Goal: Task Accomplishment & Management: Complete application form

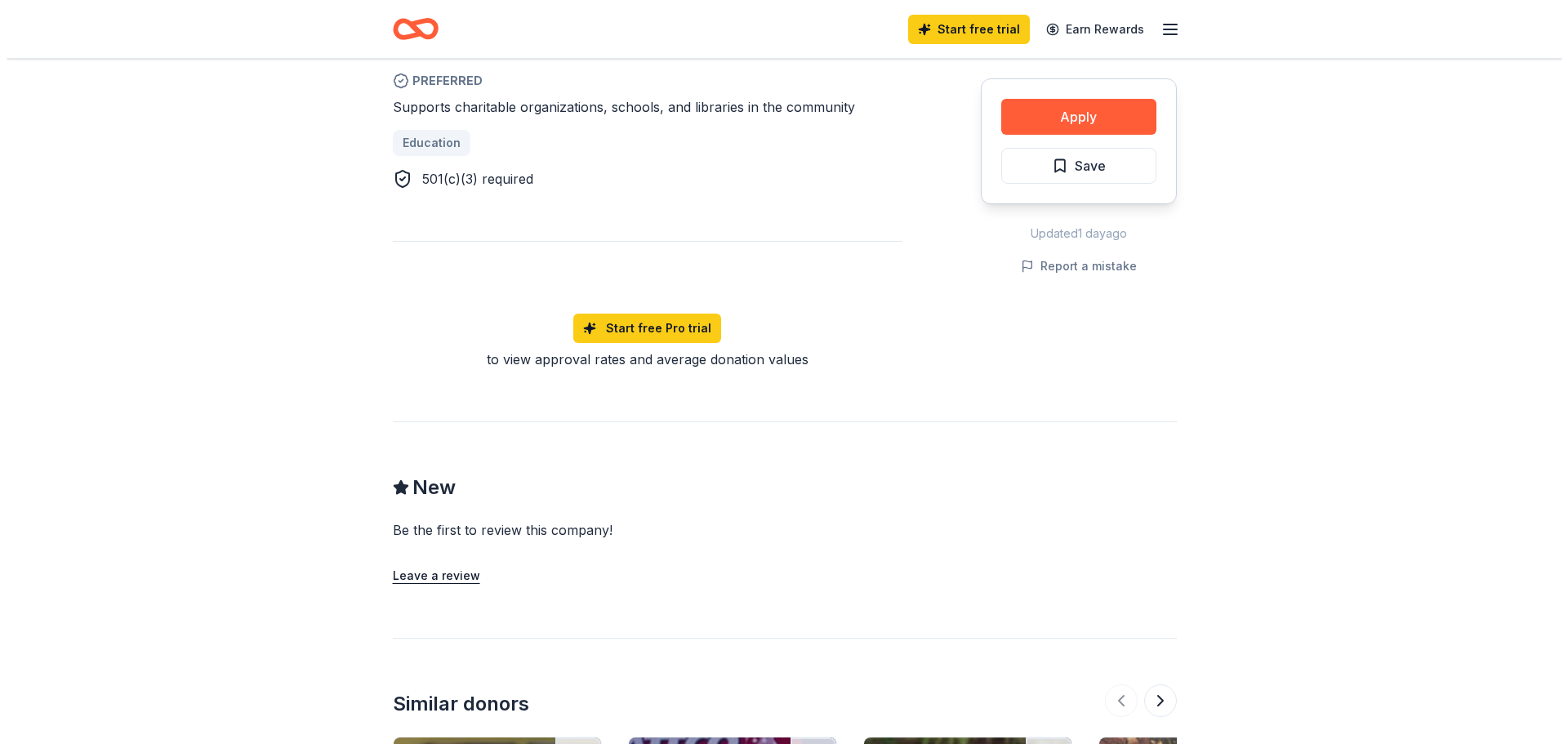
scroll to position [980, 0]
click at [1111, 109] on button "Apply" at bounding box center [1072, 116] width 155 height 36
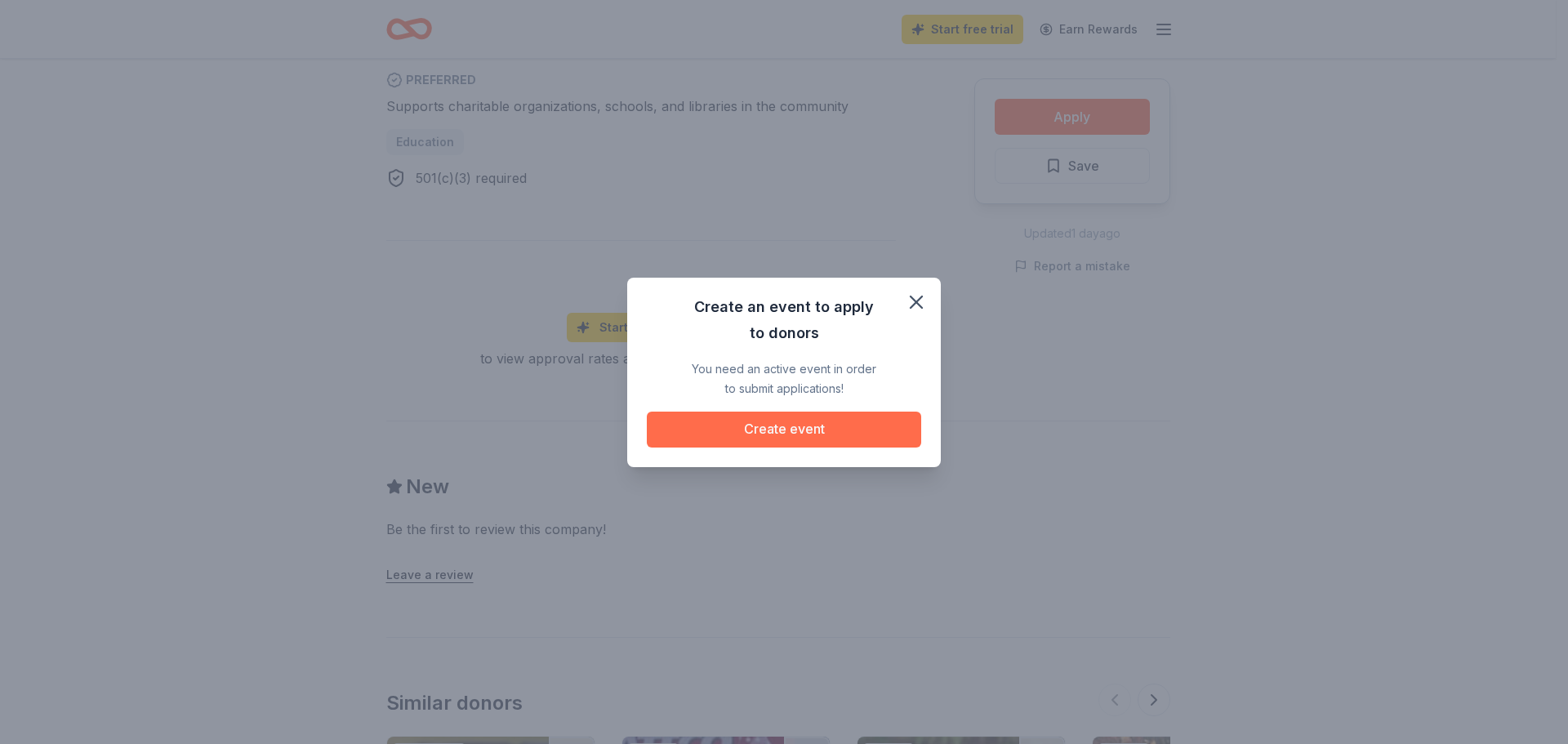
click at [844, 426] on button "Create event" at bounding box center [784, 429] width 275 height 36
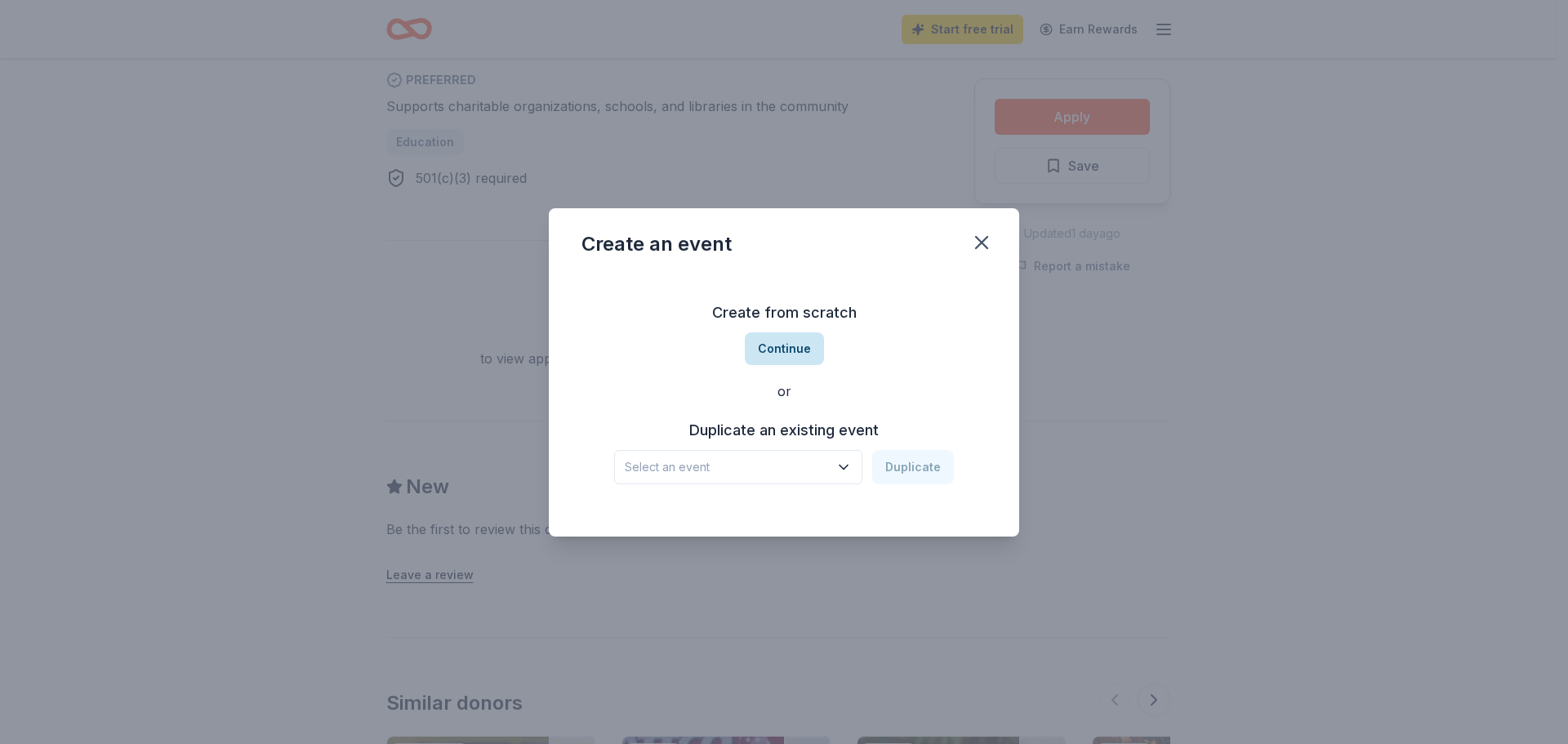
click at [770, 353] on button "Continue" at bounding box center [785, 348] width 80 height 32
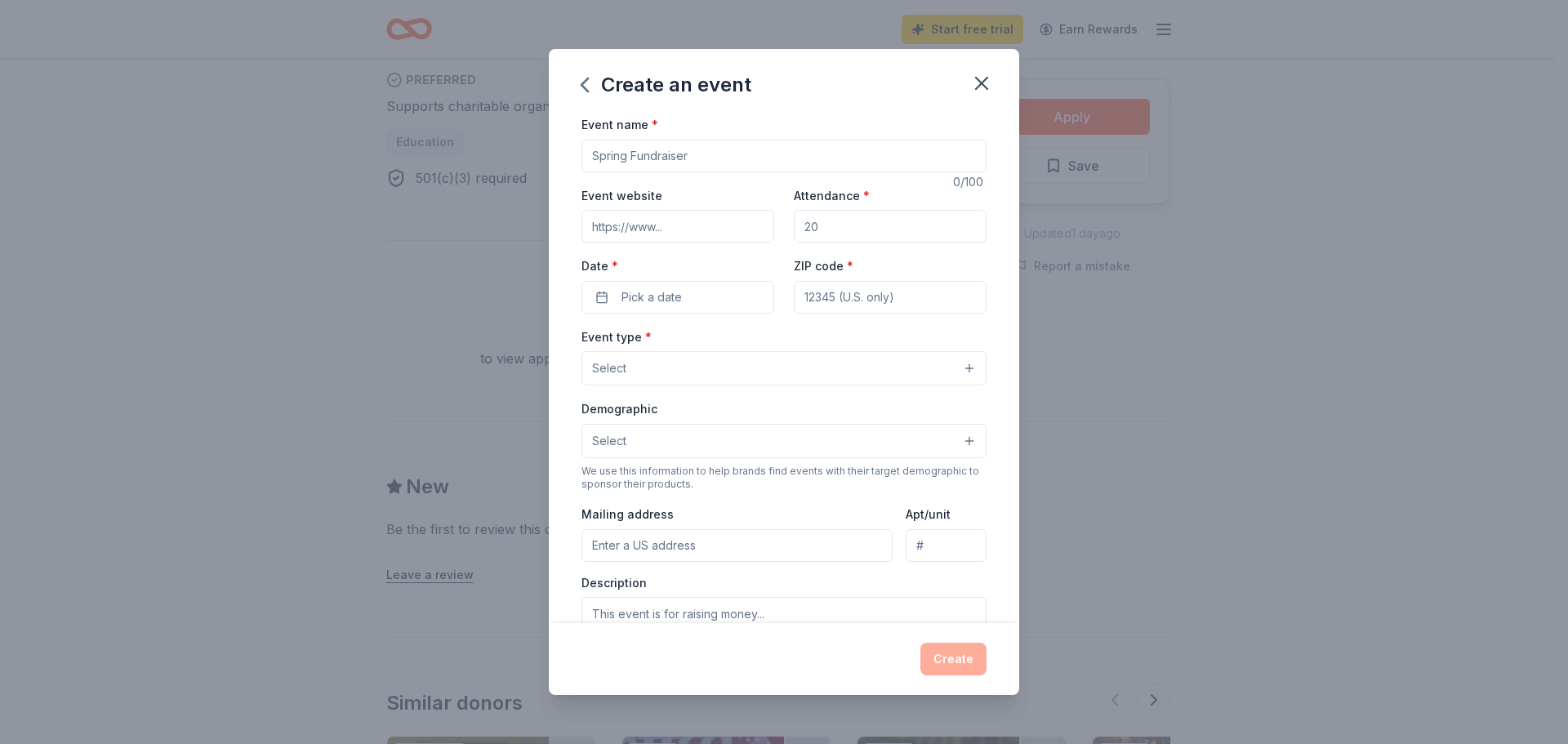
drag, startPoint x: 709, startPoint y: 134, endPoint x: 709, endPoint y: 153, distance: 19.0
click at [709, 145] on div "Event name *" at bounding box center [784, 143] width 405 height 58
click at [711, 160] on input "Event name *" at bounding box center [784, 155] width 405 height 32
click at [732, 163] on input "Greater Waterbury" at bounding box center [784, 155] width 405 height 32
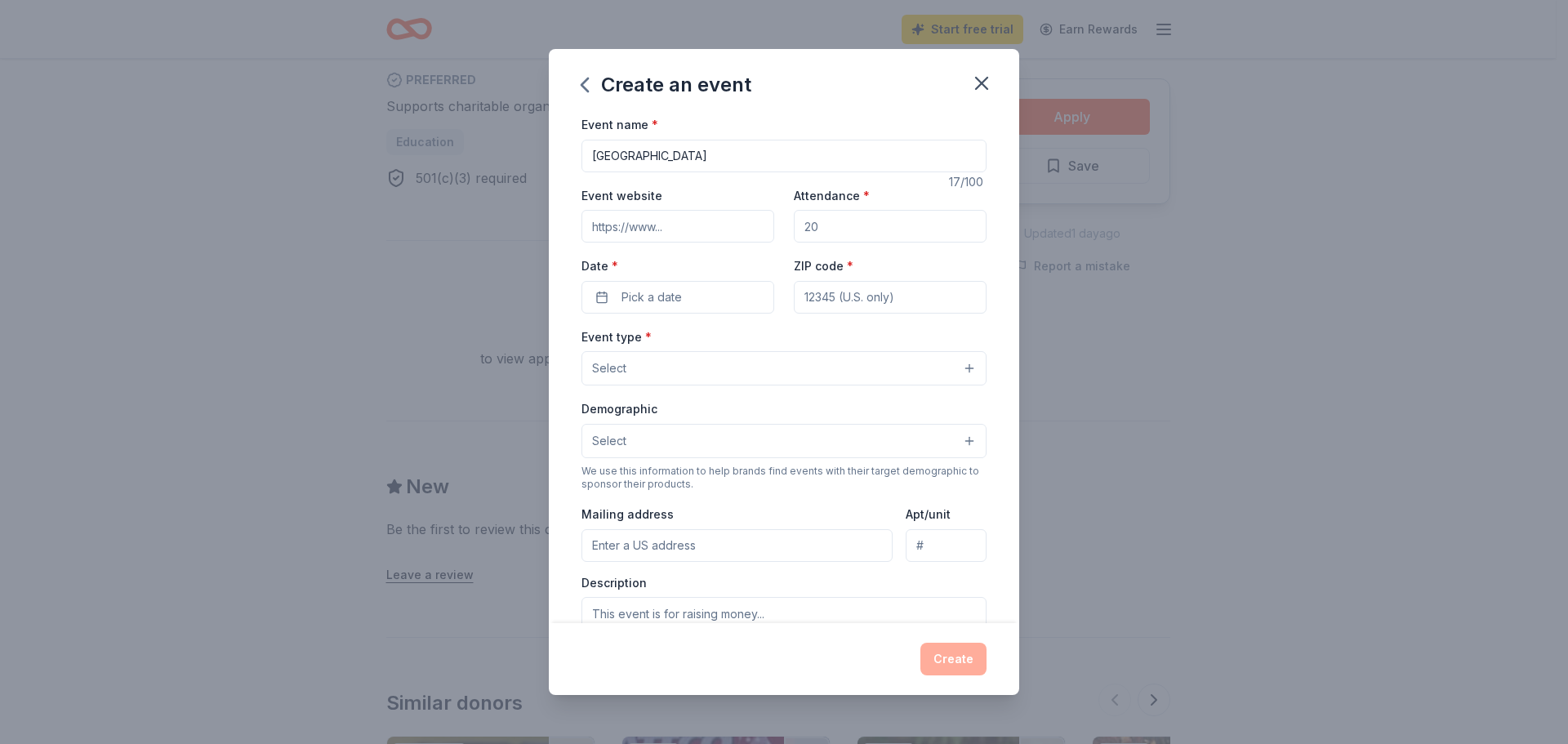
click at [732, 163] on input "Greater Waterbury" at bounding box center [784, 155] width 405 height 32
type input "STEM/Advanced Manufacturing Expo of [GEOGRAPHIC_DATA]"
click at [693, 282] on button "Pick a date" at bounding box center [678, 297] width 192 height 32
click at [767, 334] on button "Go to next month" at bounding box center [763, 341] width 23 height 23
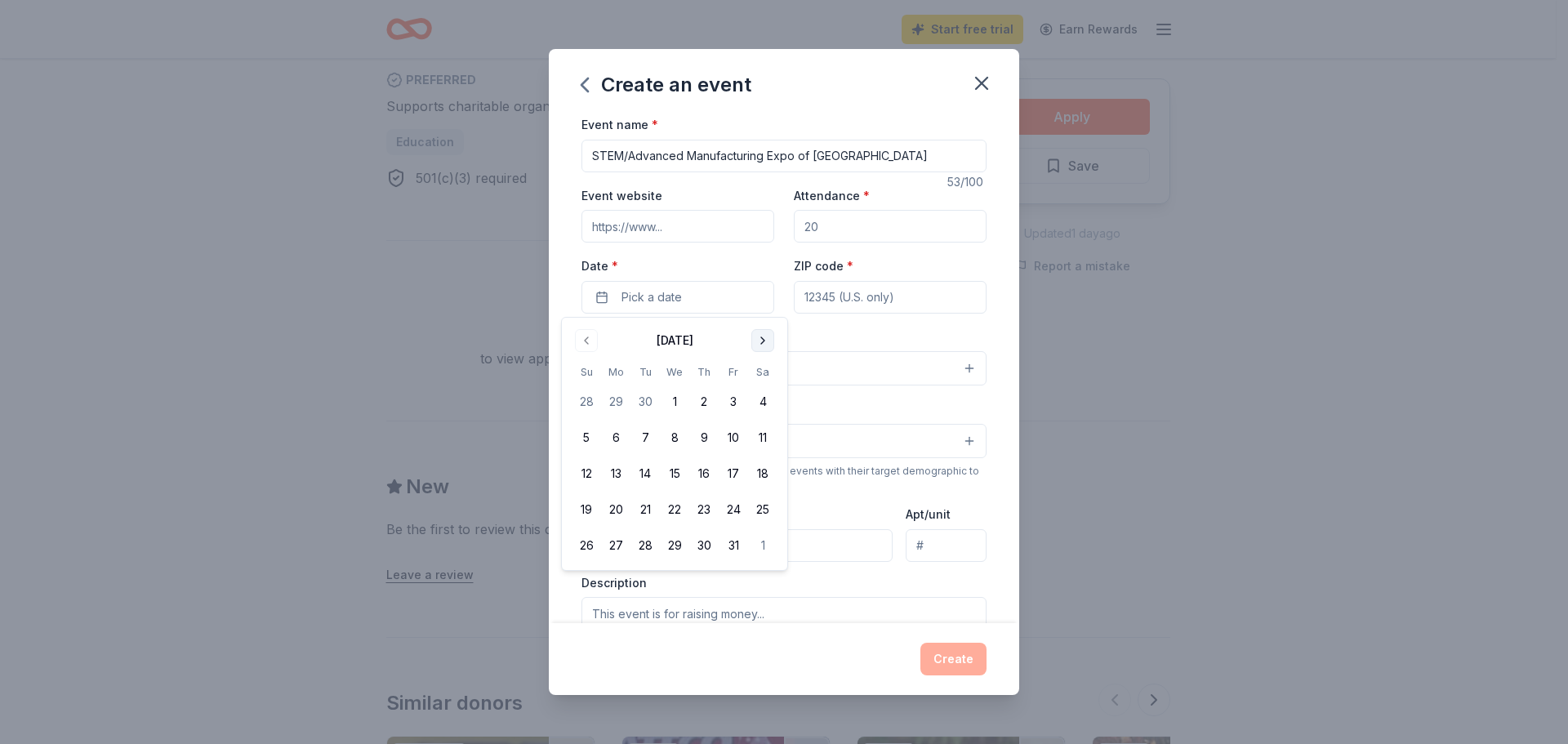
click at [767, 334] on button "Go to next month" at bounding box center [763, 341] width 23 height 23
click at [739, 441] on button "7" at bounding box center [733, 437] width 29 height 29
click at [879, 302] on input "ZIP code *" at bounding box center [890, 297] width 192 height 32
click at [762, 359] on button "Select" at bounding box center [784, 367] width 405 height 34
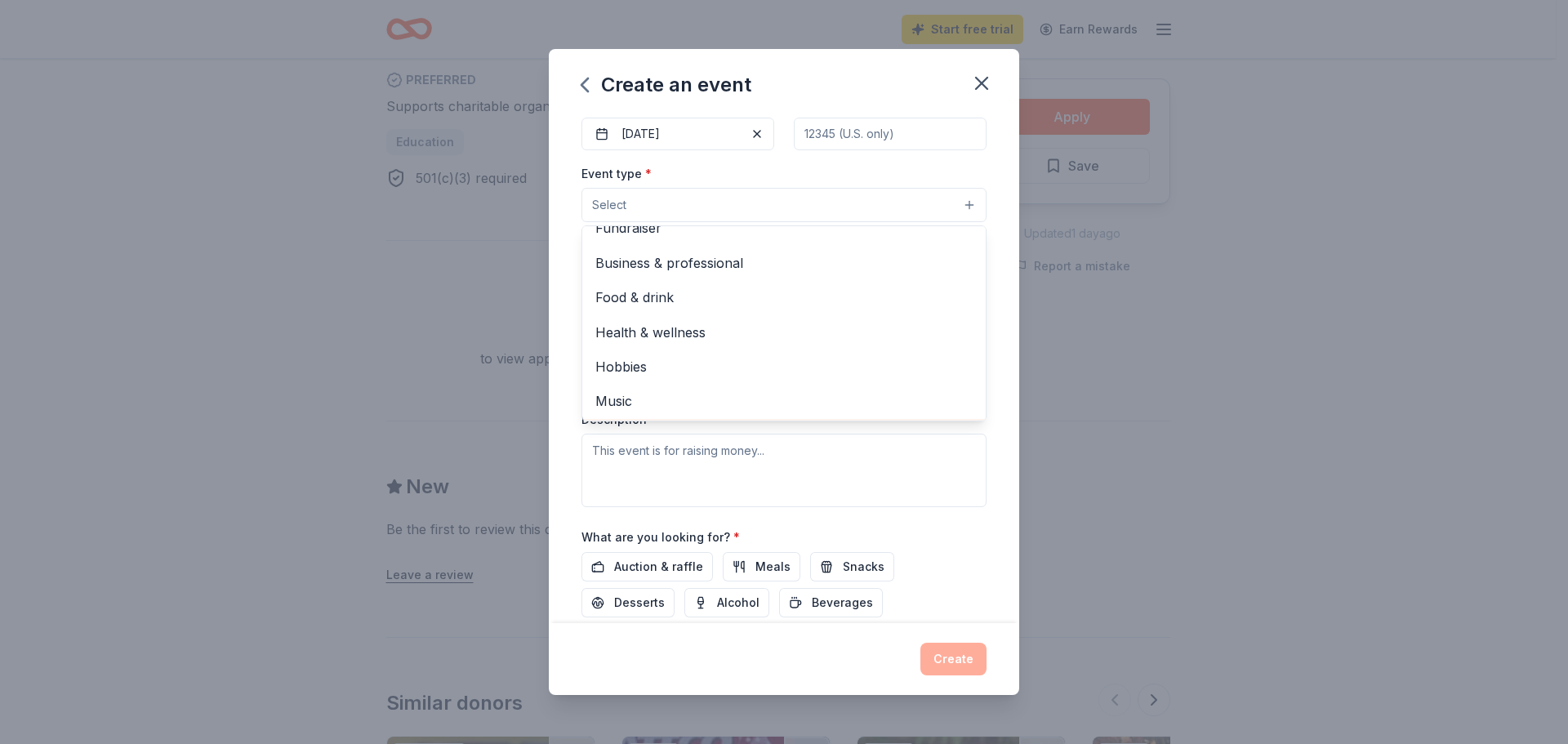
scroll to position [0, 0]
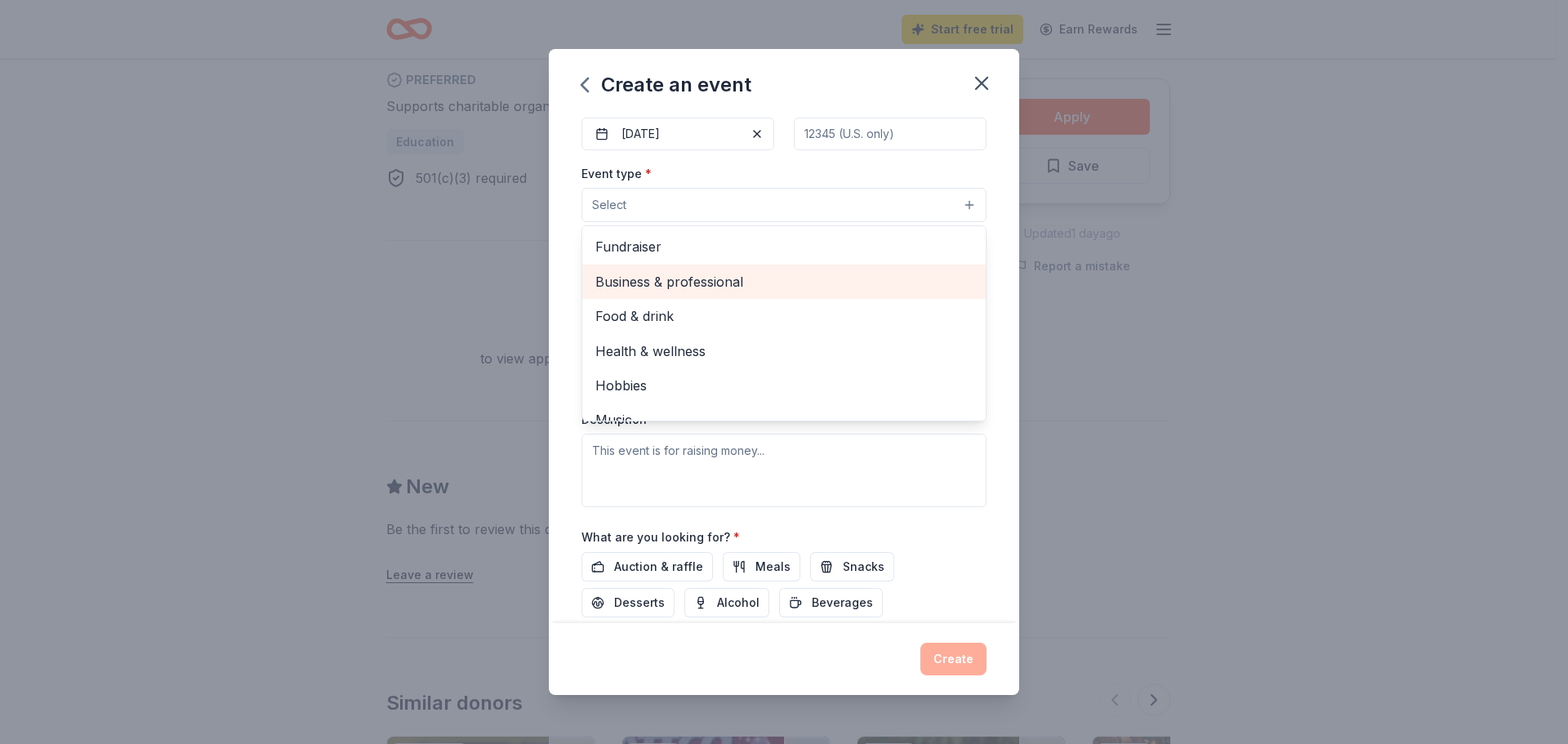
click at [735, 295] on div "Business & professional" at bounding box center [784, 281] width 403 height 34
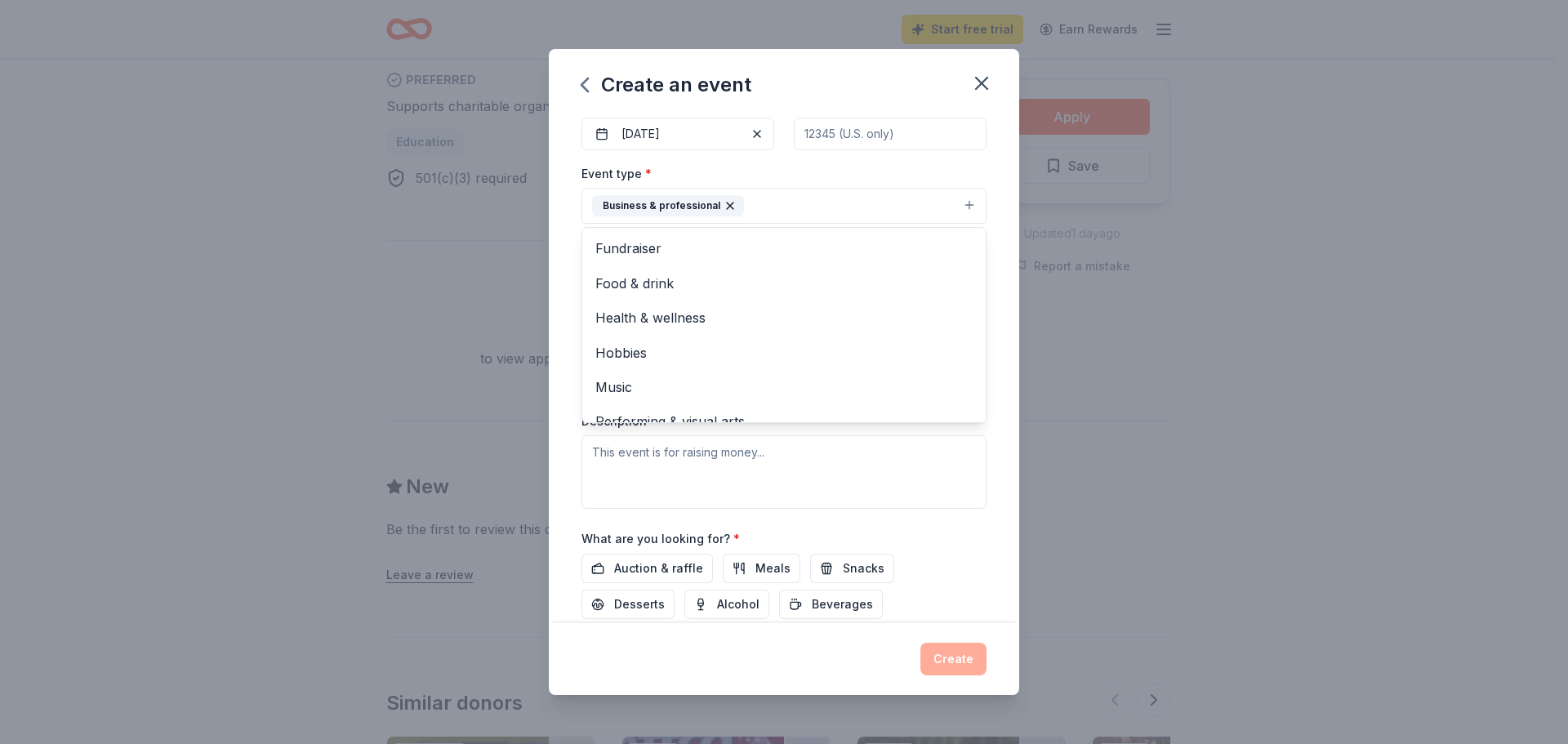
click at [835, 201] on button "Business & professional" at bounding box center [784, 205] width 405 height 36
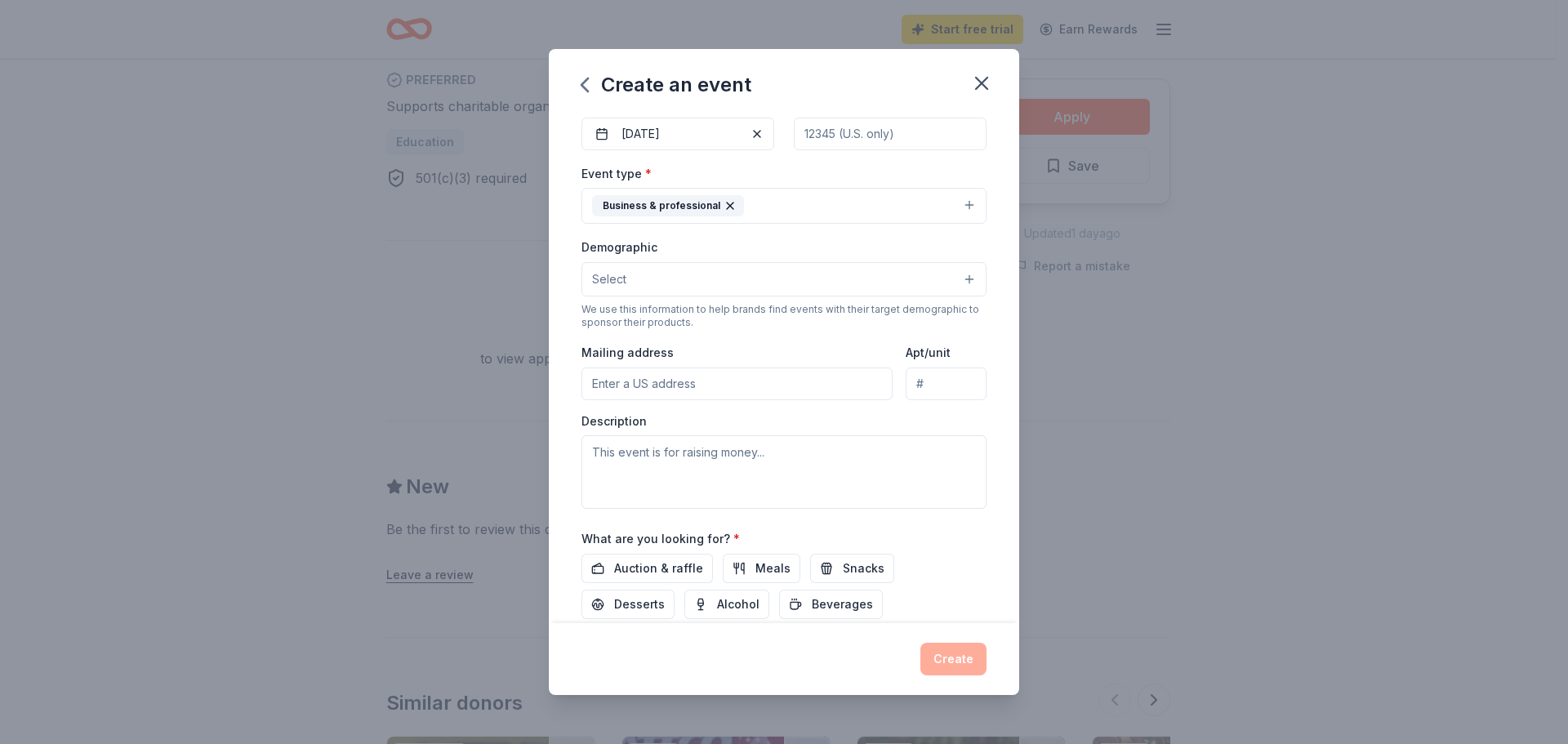
click at [966, 207] on button "Business & professional" at bounding box center [784, 205] width 405 height 36
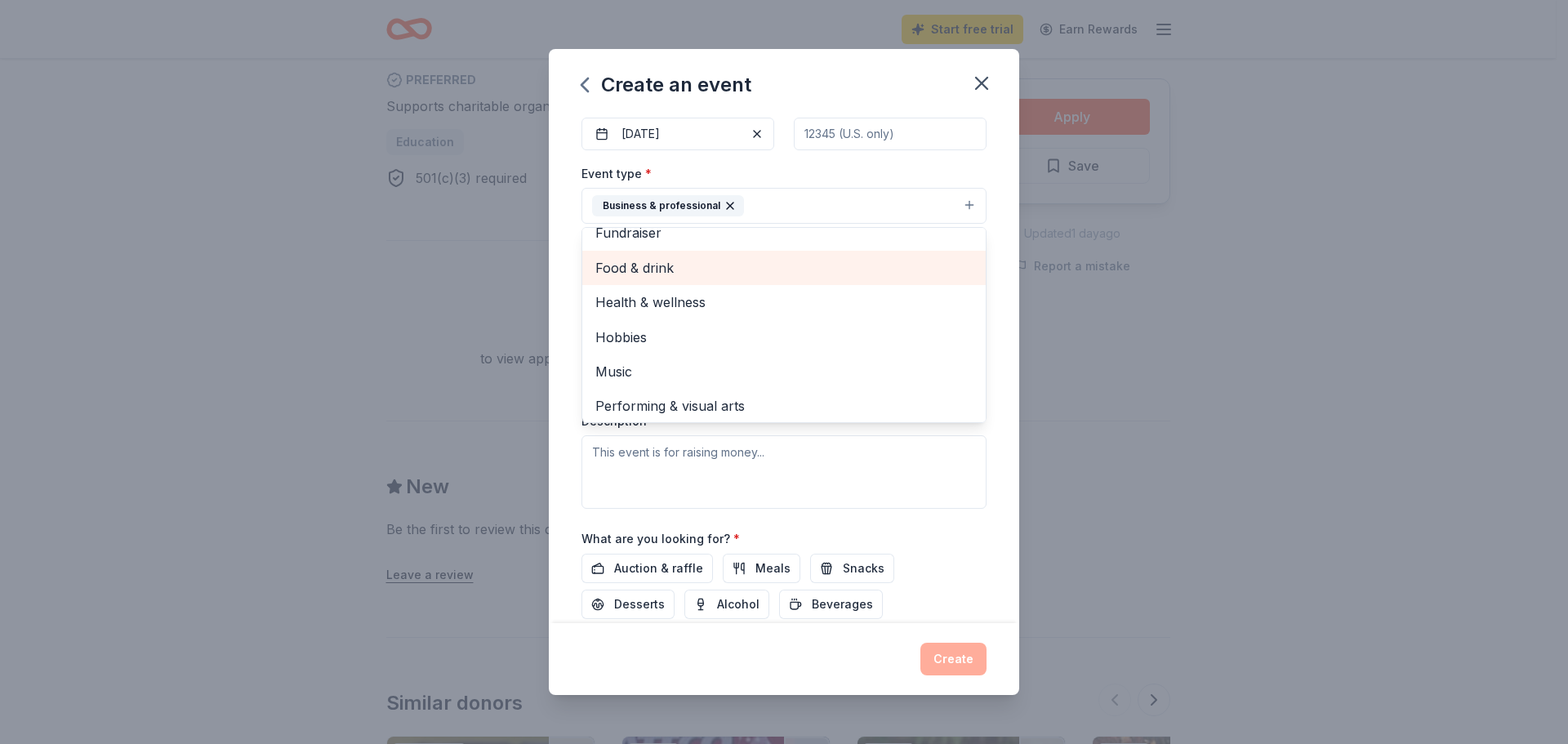
scroll to position [20, 0]
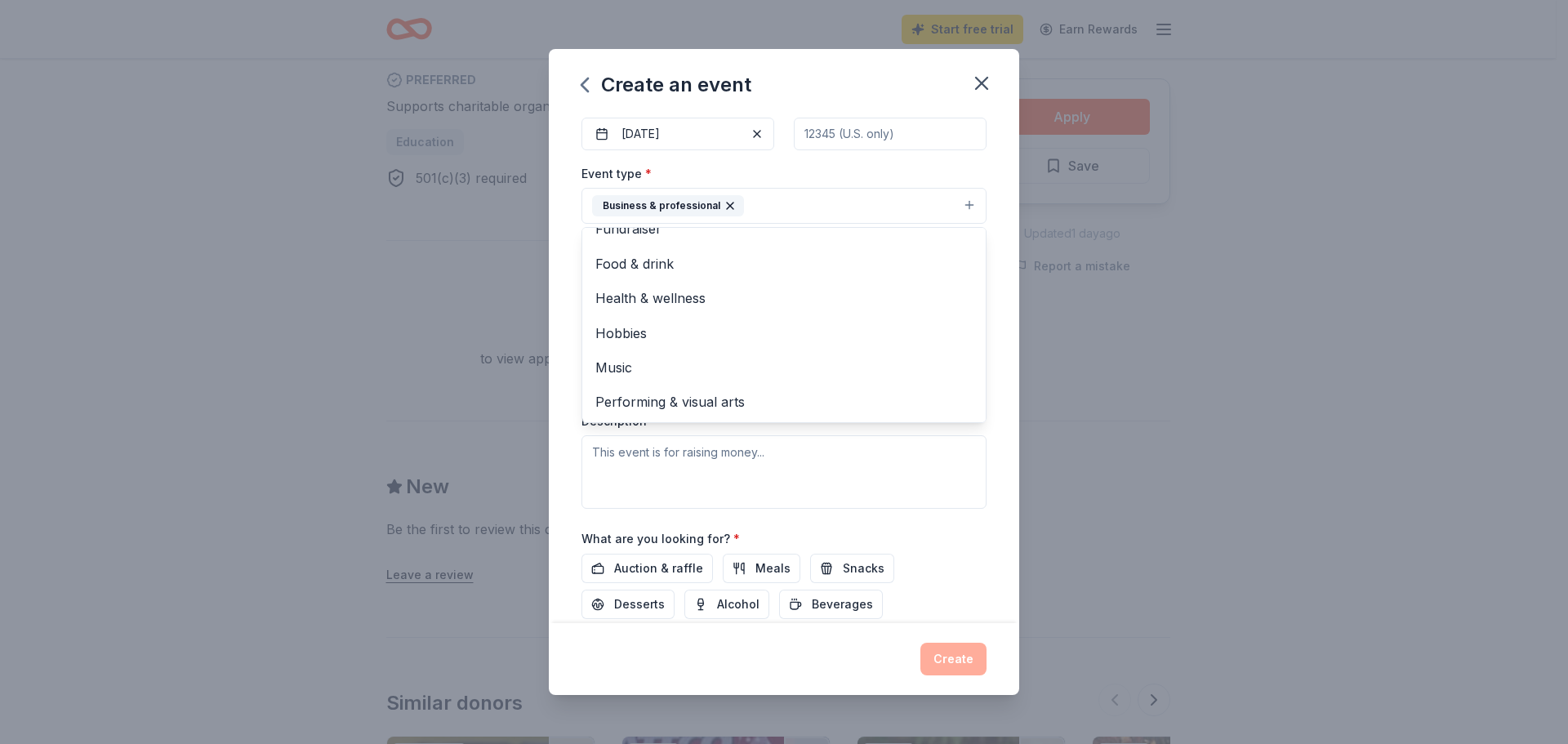
click at [994, 304] on div "Event name * STEM/Advanced Manufacturing Expo of Greater Waterbury 53 /100 Even…" at bounding box center [784, 368] width 470 height 508
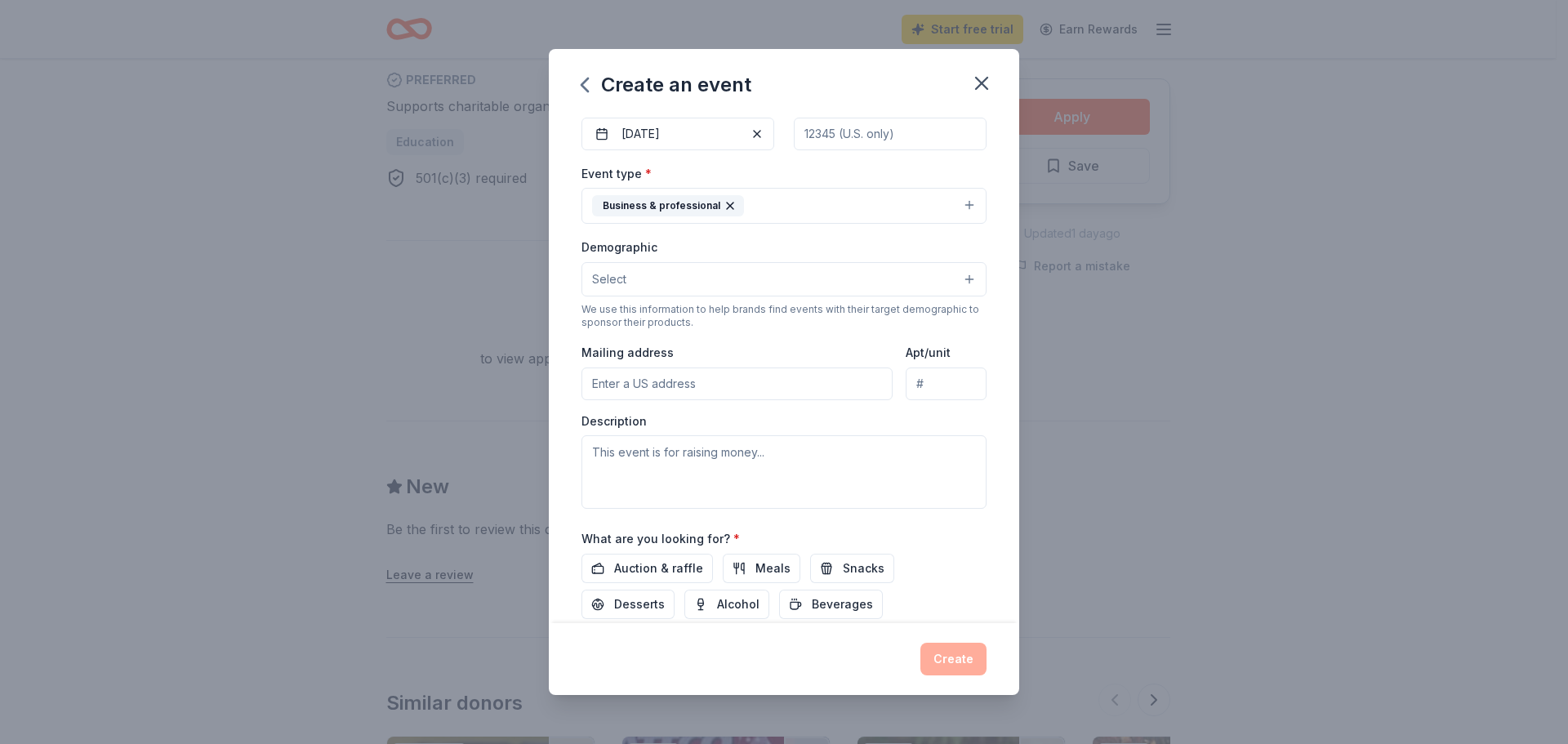
click at [888, 286] on button "Select" at bounding box center [784, 279] width 405 height 34
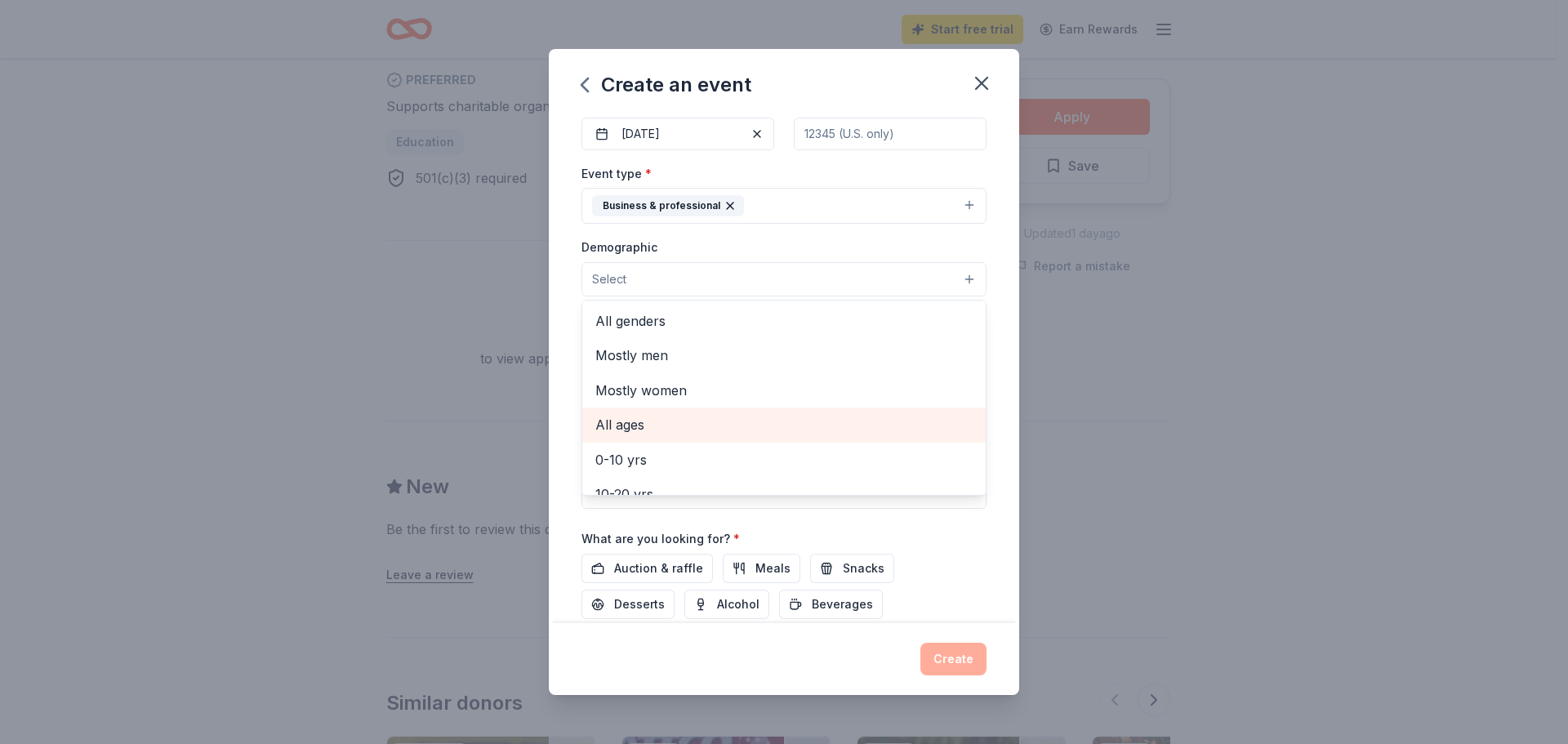
scroll to position [81, 0]
click at [726, 412] on span "10-20 yrs" at bounding box center [784, 412] width 377 height 22
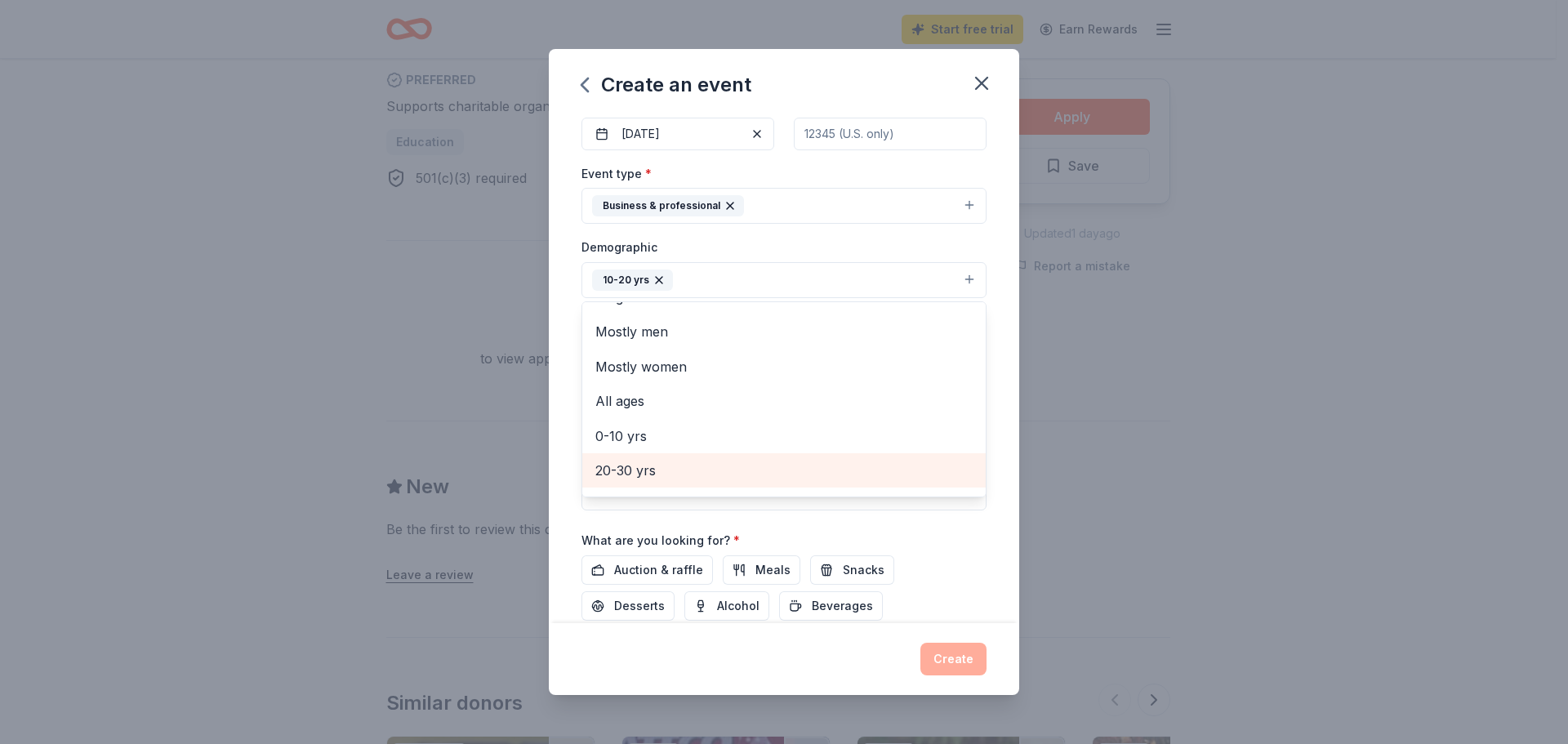
scroll to position [0, 0]
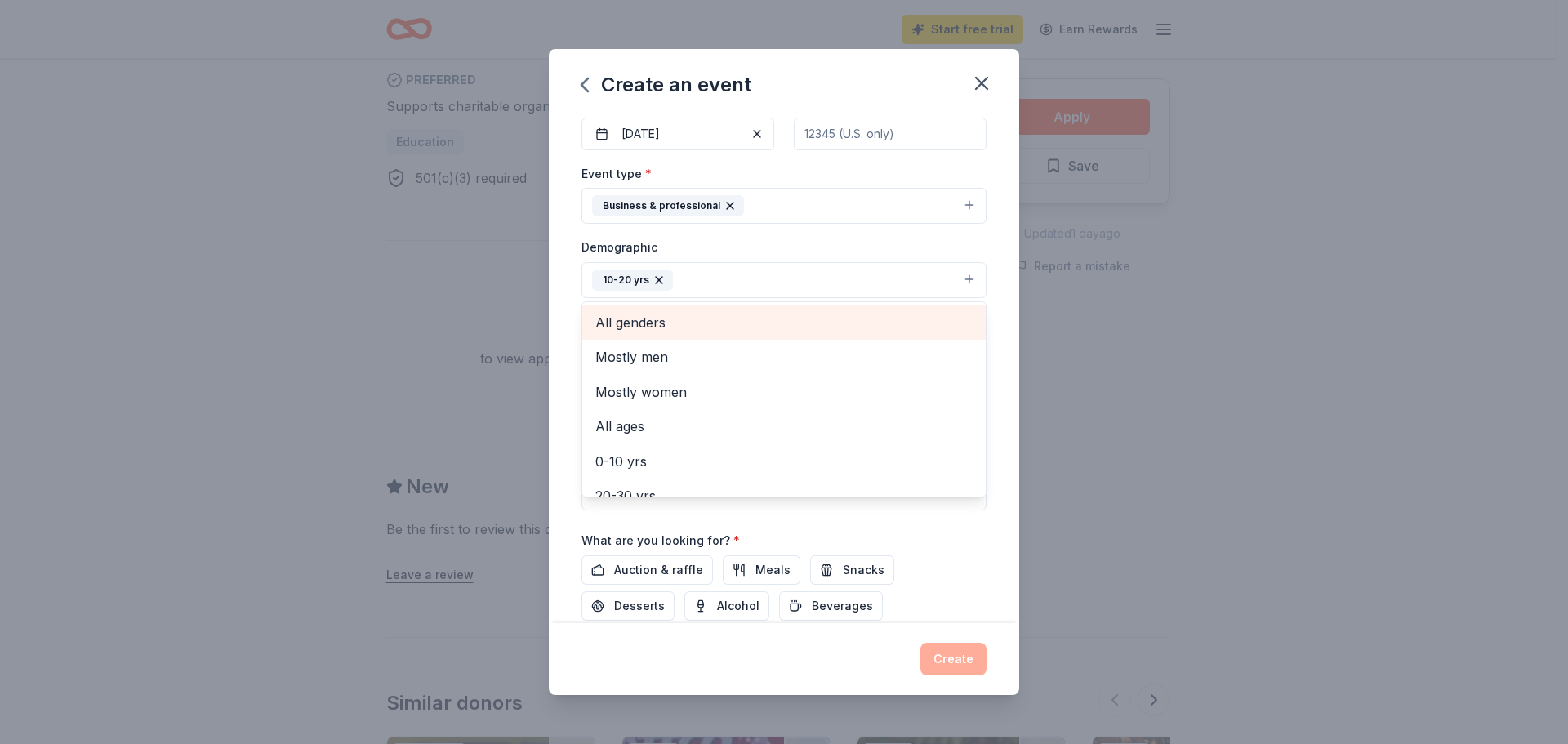
click at [775, 313] on span "All genders" at bounding box center [784, 323] width 377 height 22
click at [990, 284] on div "Event name * STEM/Advanced Manufacturing Expo of Greater Waterbury 53 /100 Even…" at bounding box center [784, 368] width 470 height 508
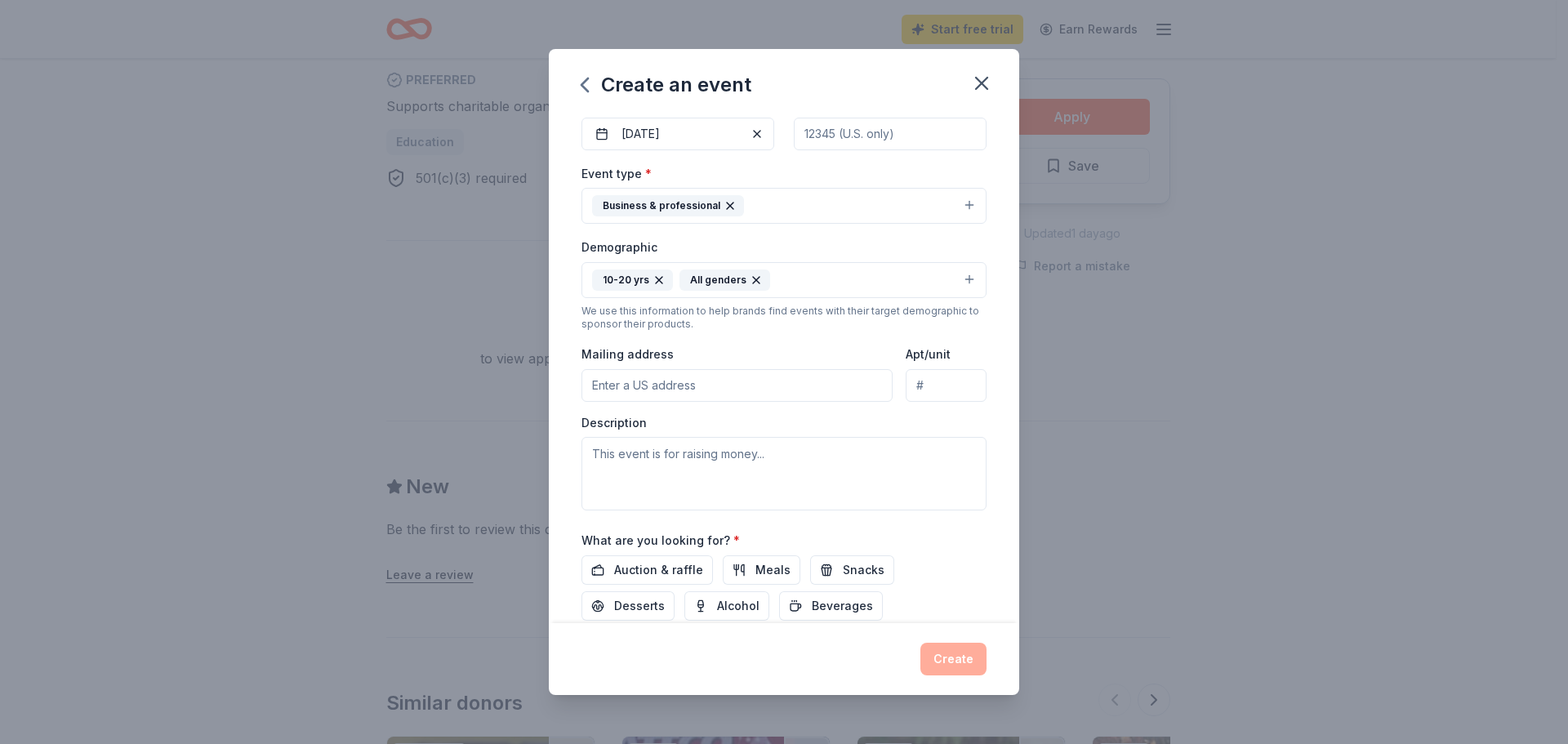
click at [815, 391] on input "Mailing address" at bounding box center [737, 385] width 311 height 32
click at [962, 438] on textarea at bounding box center [784, 474] width 405 height 74
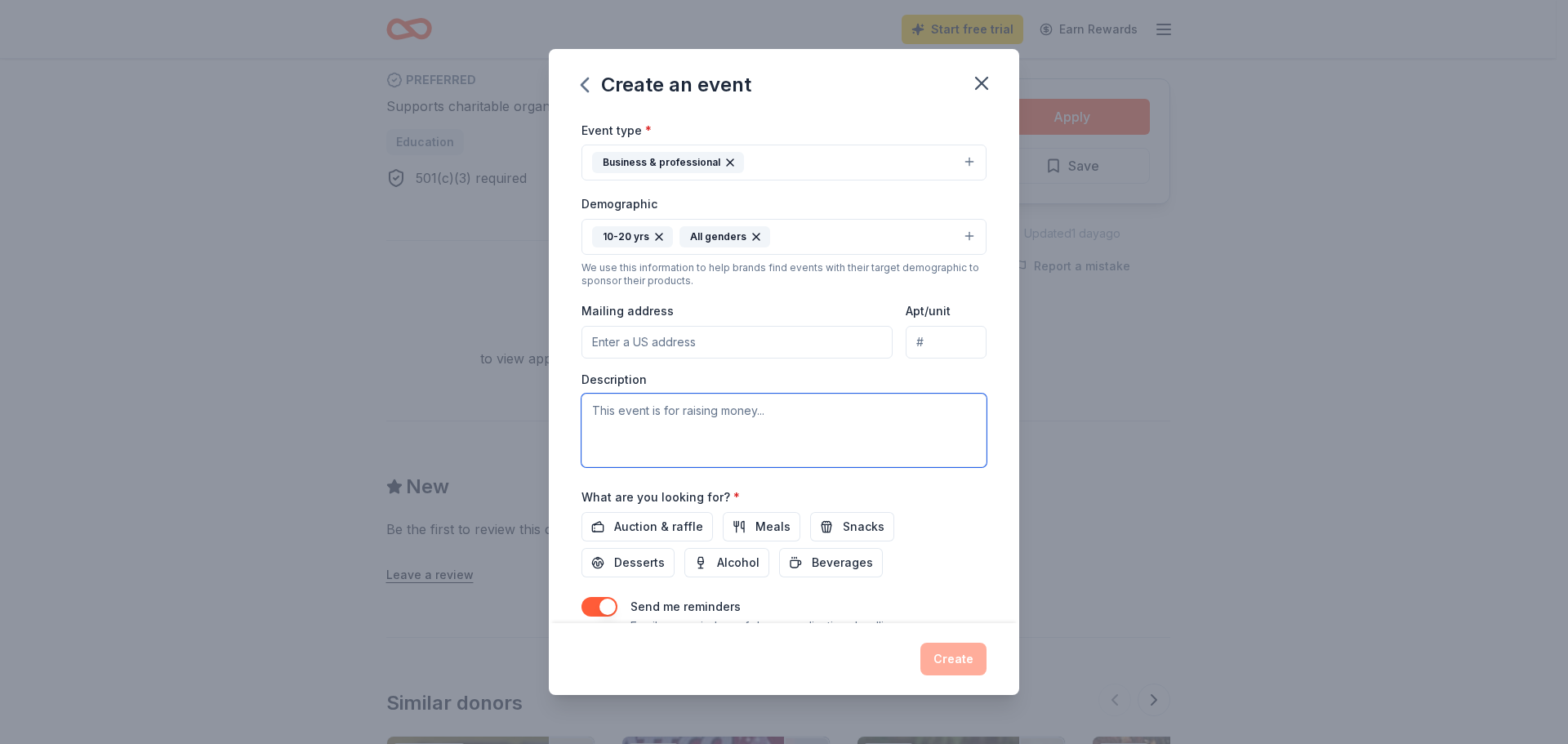
scroll to position [245, 0]
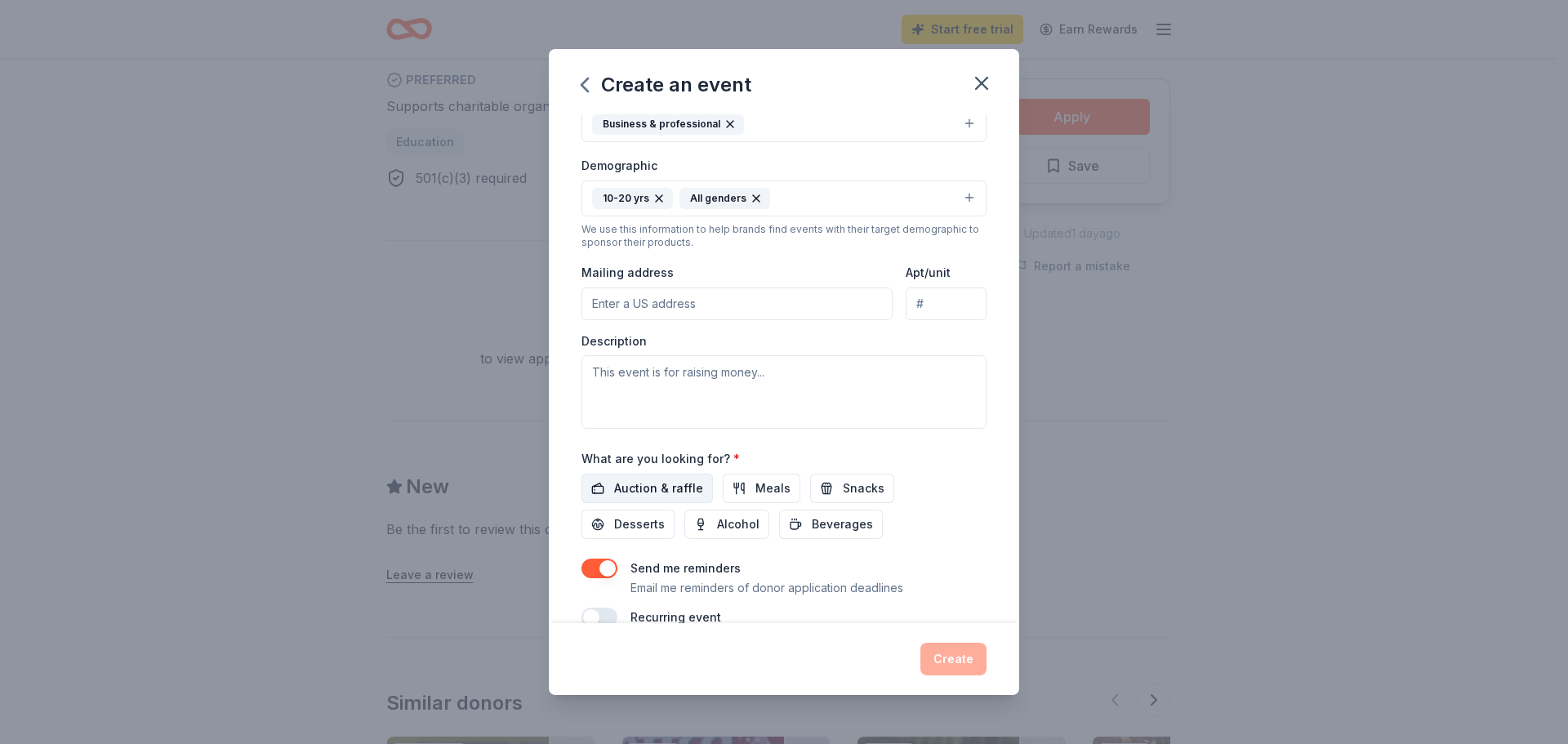
click at [656, 485] on span "Auction & raffle" at bounding box center [658, 489] width 89 height 20
click at [861, 494] on span "Snacks" at bounding box center [864, 489] width 41 height 20
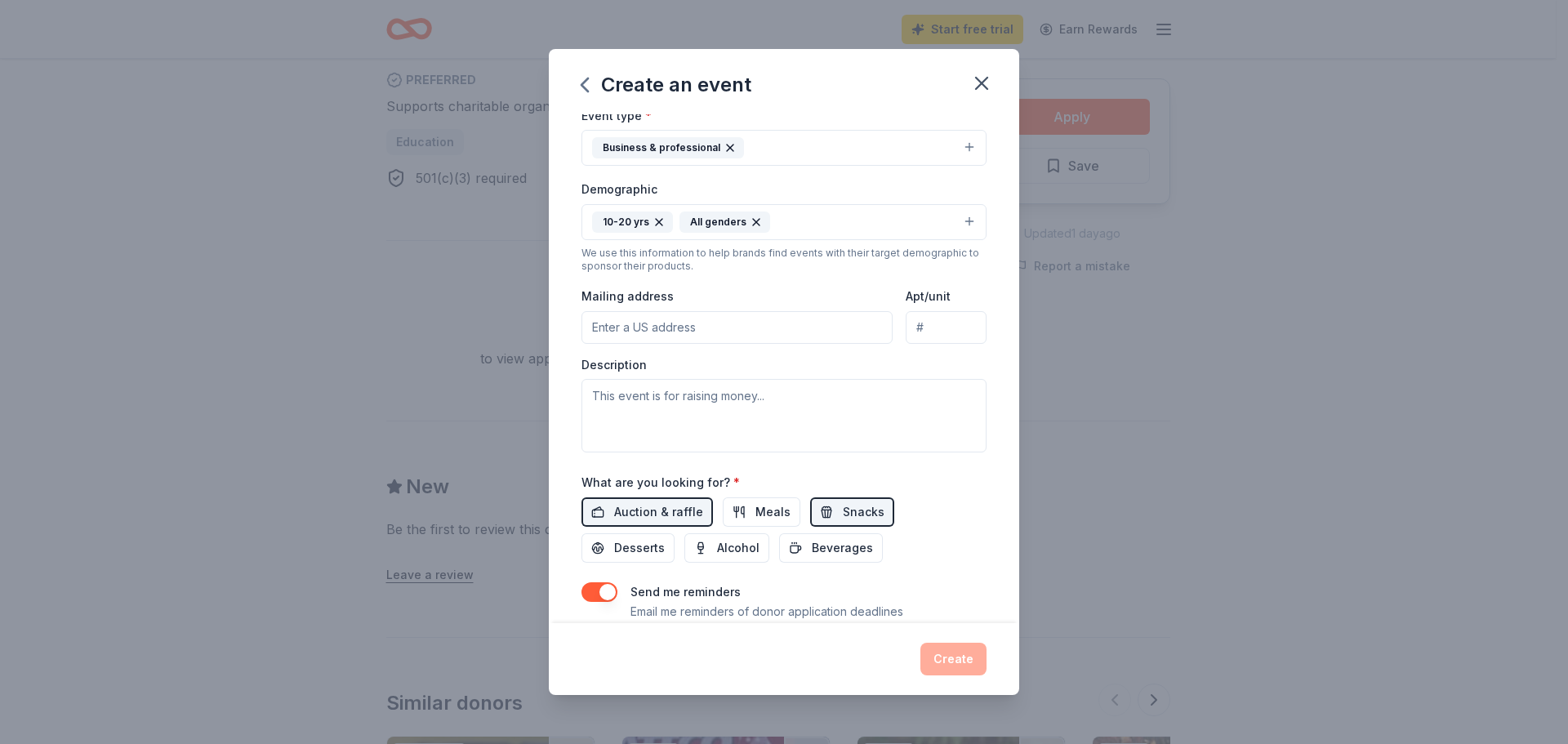
scroll to position [193, 0]
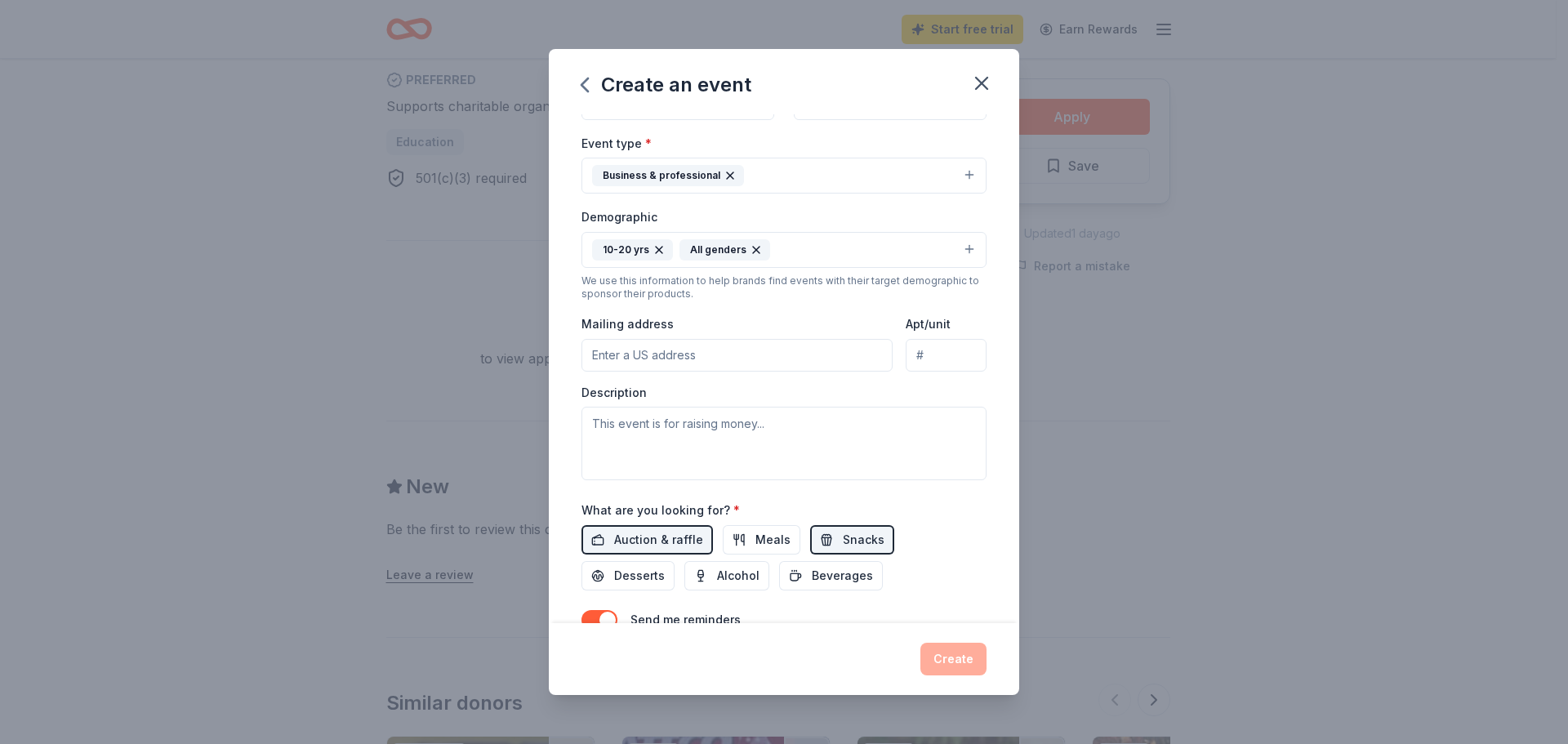
click at [795, 345] on input "Mailing address" at bounding box center [737, 355] width 311 height 32
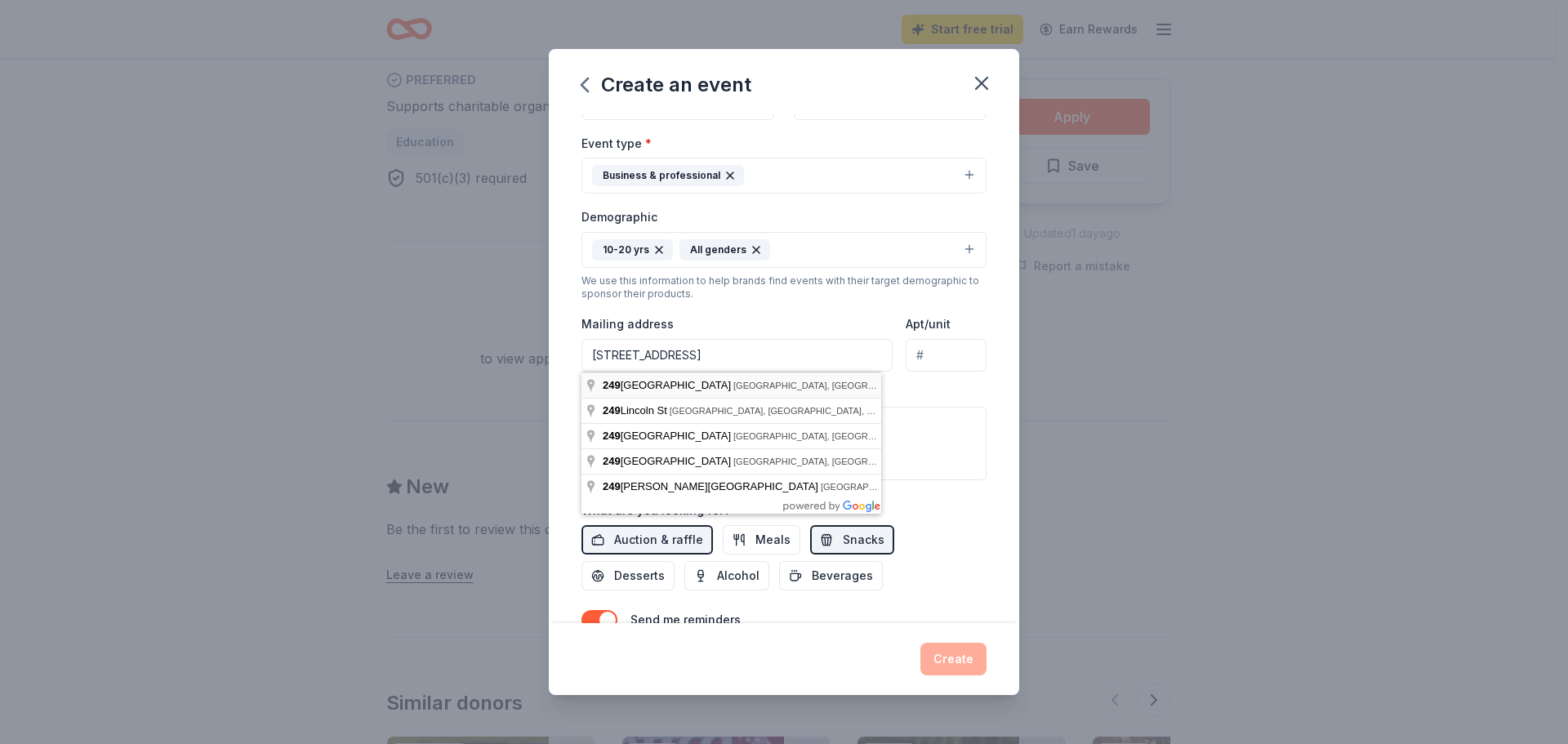
type input "249 Thomaston Avenue, Waterbury, CT, 06702"
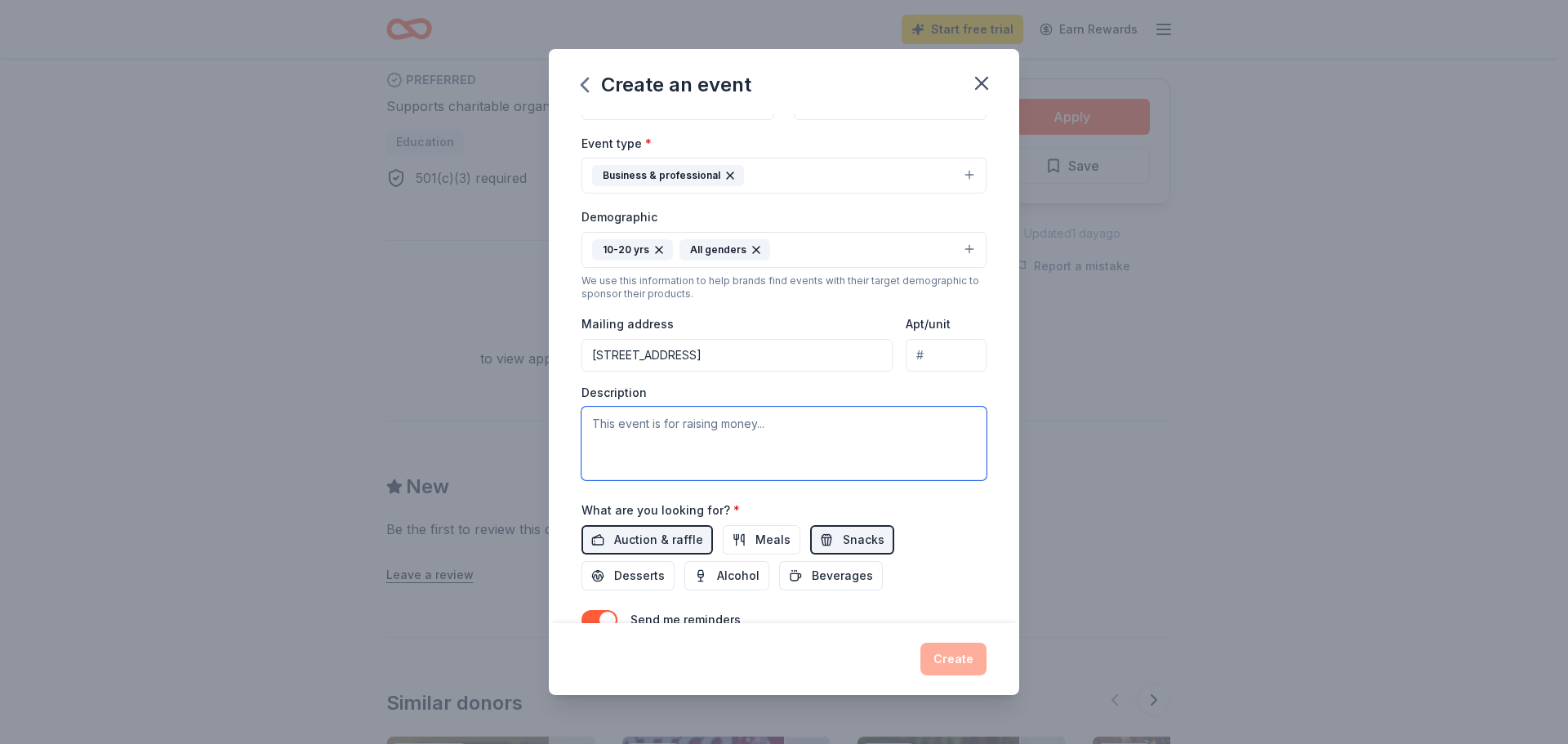
click at [792, 420] on textarea at bounding box center [784, 443] width 405 height 74
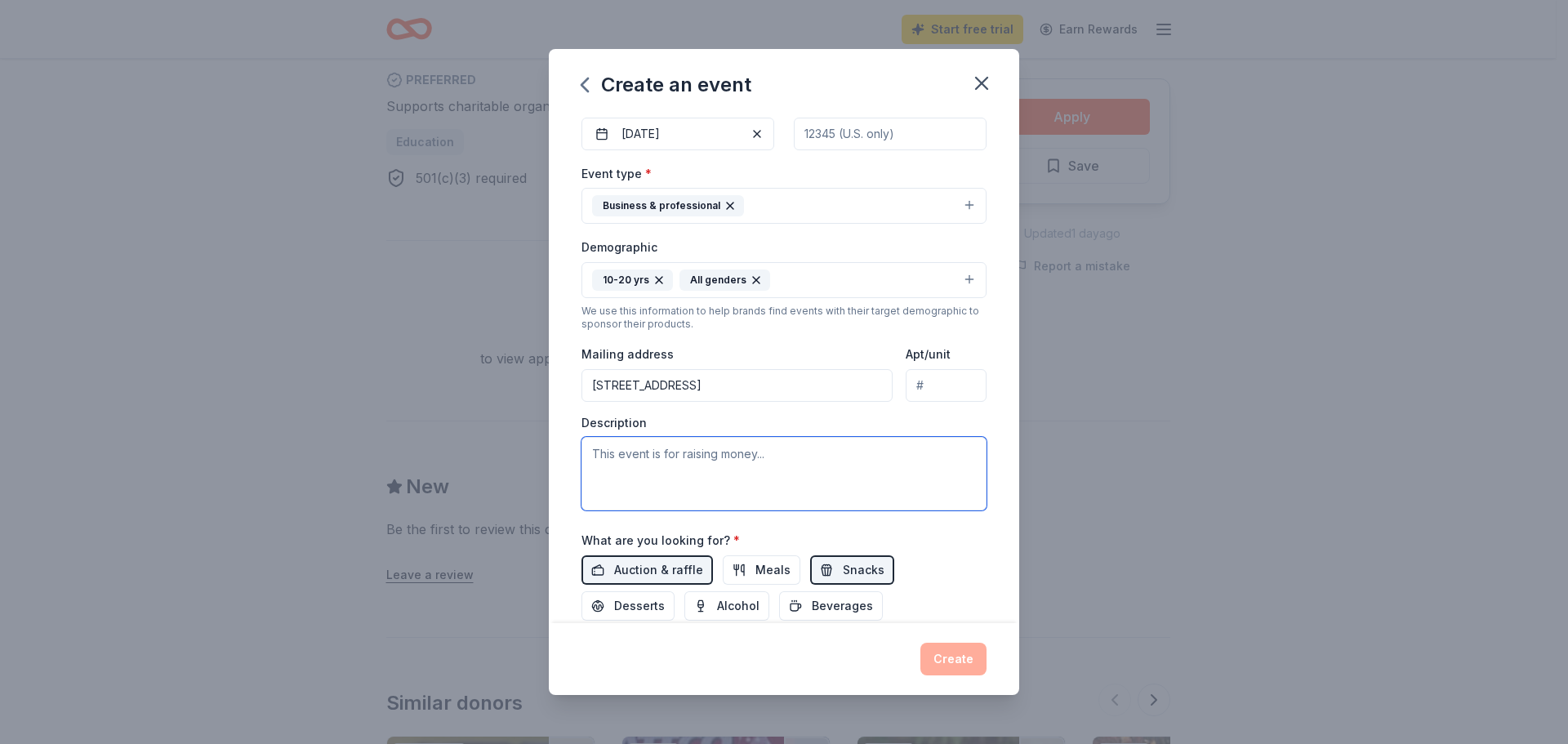
scroll to position [0, 0]
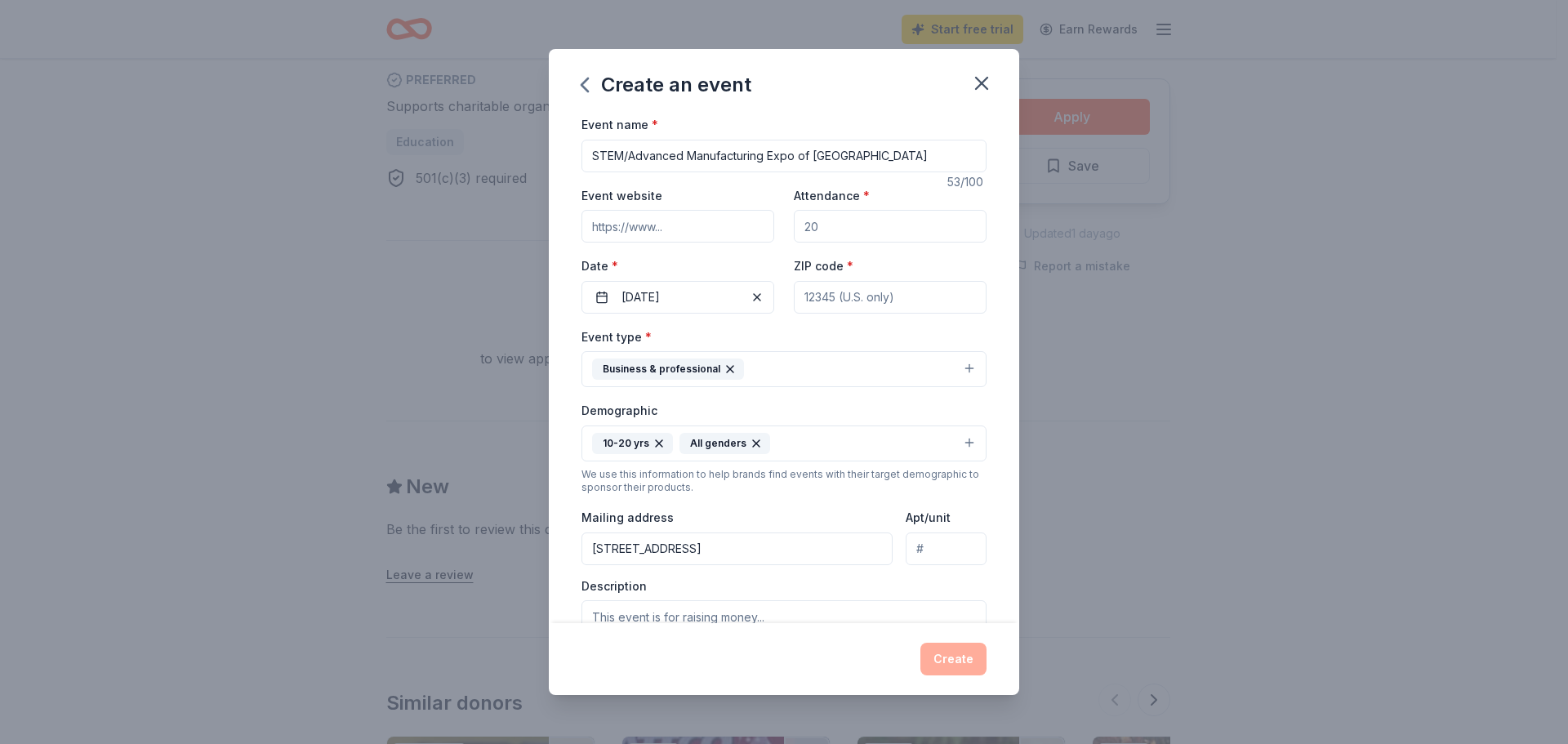
click at [874, 226] on input "Attendance *" at bounding box center [890, 226] width 192 height 32
type input "500"
click at [652, 231] on input "Event website" at bounding box center [678, 226] width 192 height 32
click at [923, 607] on textarea at bounding box center [784, 637] width 405 height 74
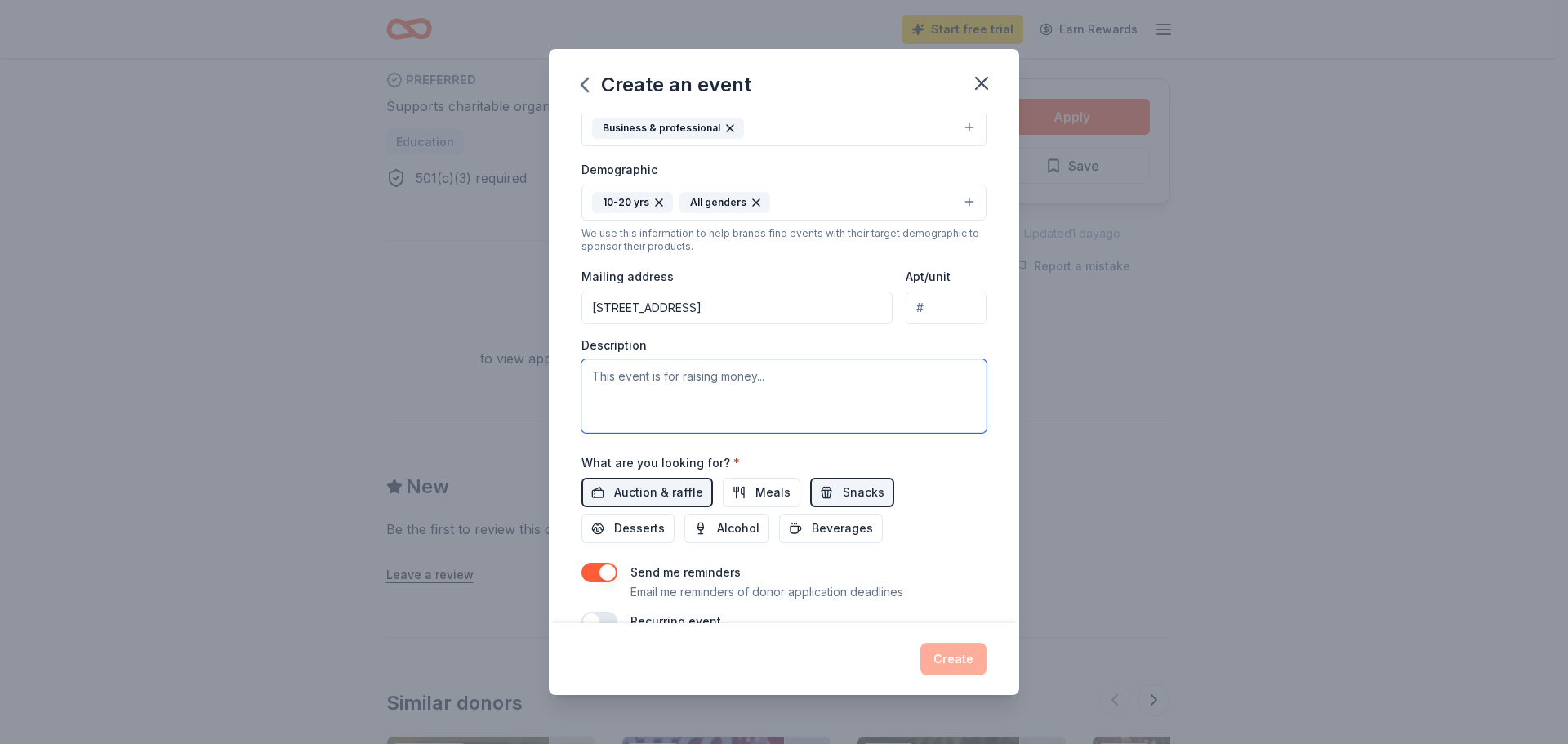
scroll to position [245, 0]
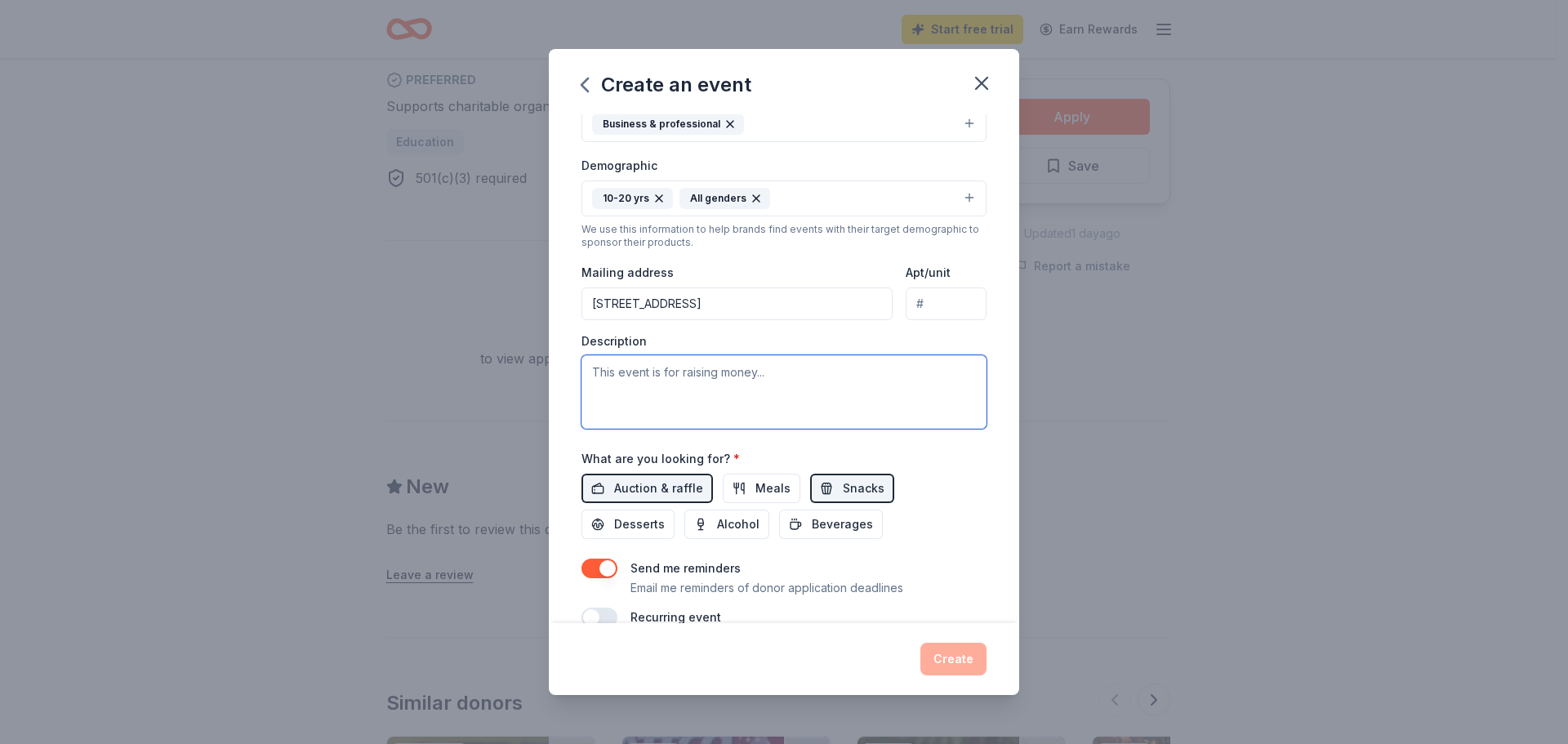
paste textarea "The STEM/Advanced Manufacturing Expo of [GEOGRAPHIC_DATA] brings together local…"
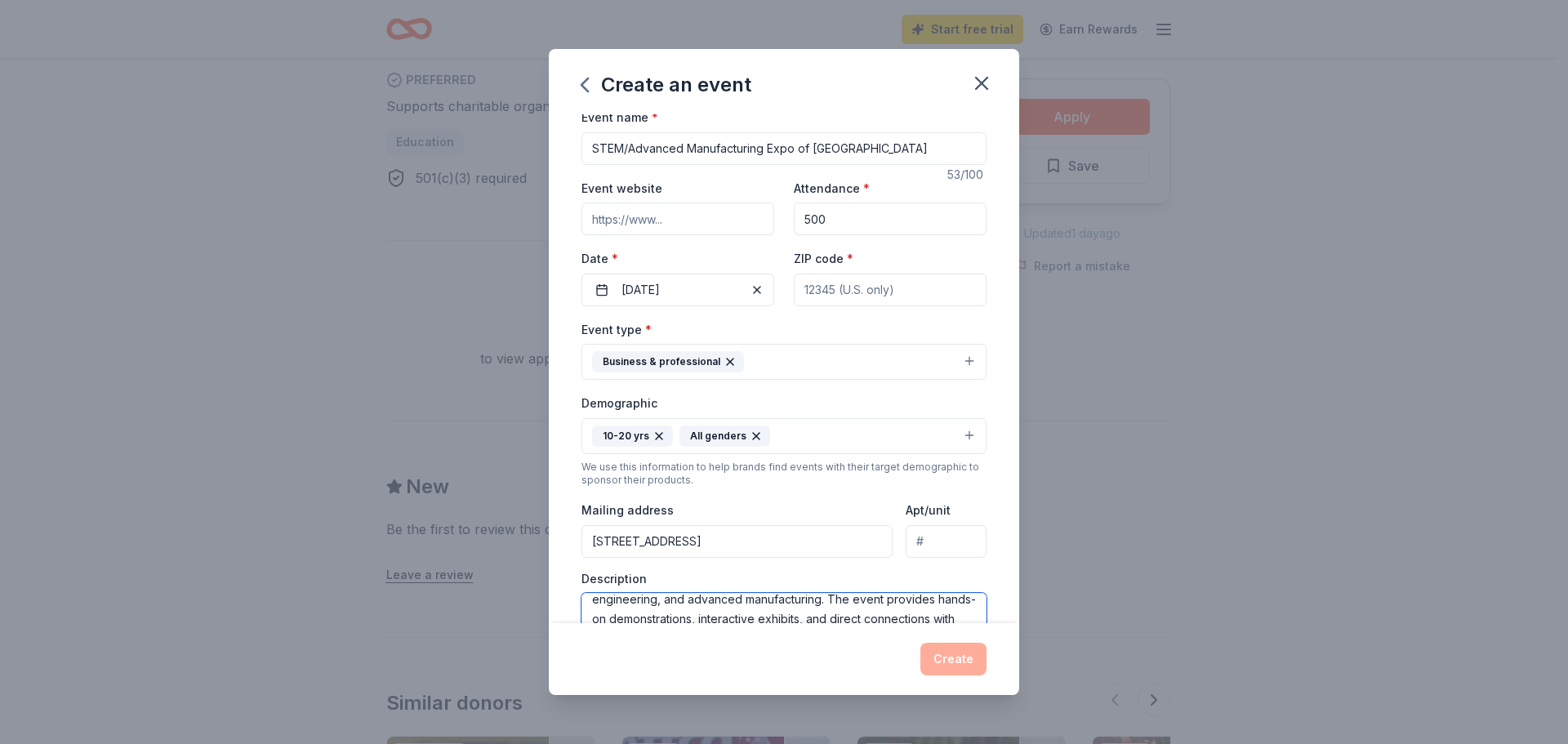
scroll to position [0, 0]
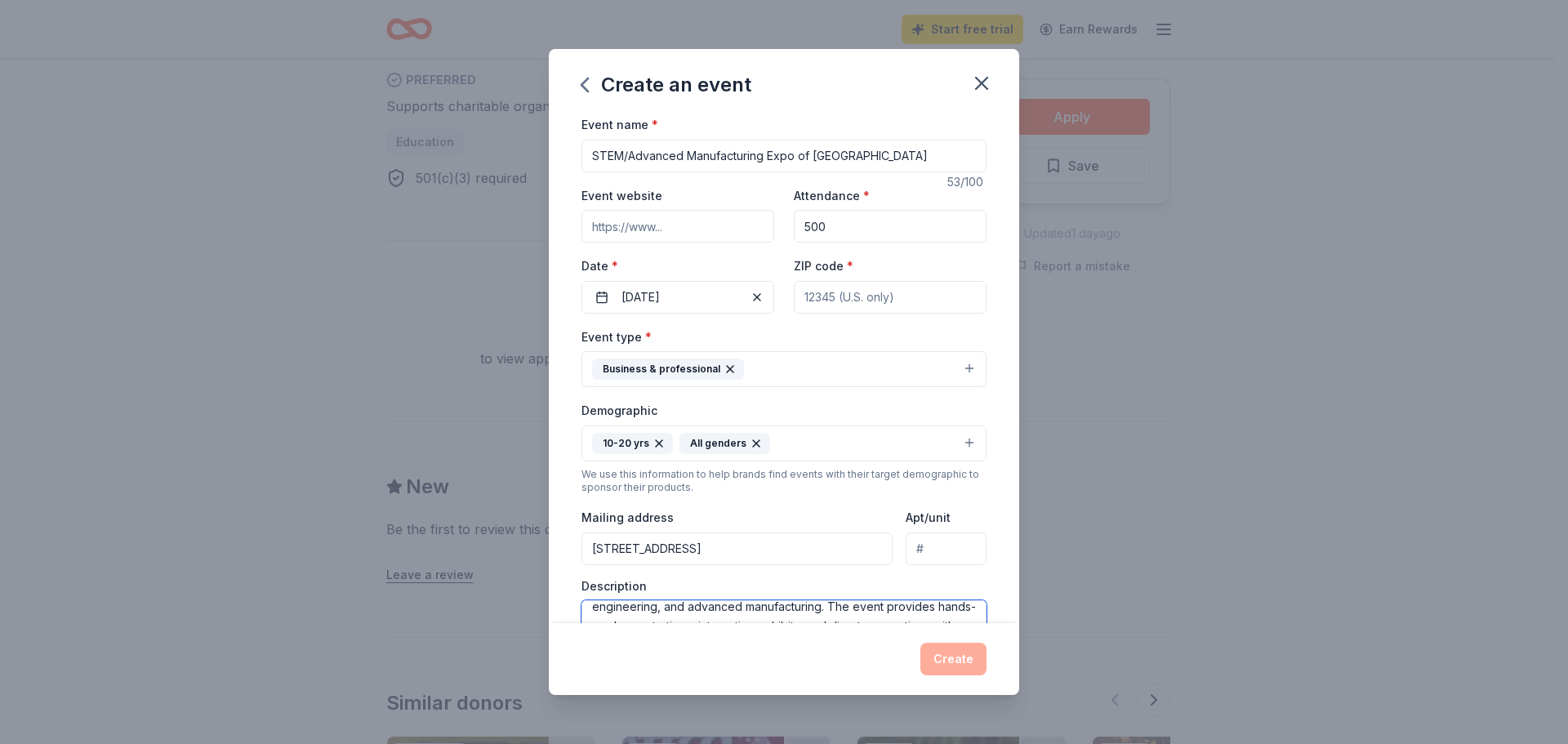
type textarea "The STEM/Advanced Manufacturing Expo of [GEOGRAPHIC_DATA] brings together local…"
click at [908, 294] on input "ZIP code *" at bounding box center [890, 297] width 192 height 32
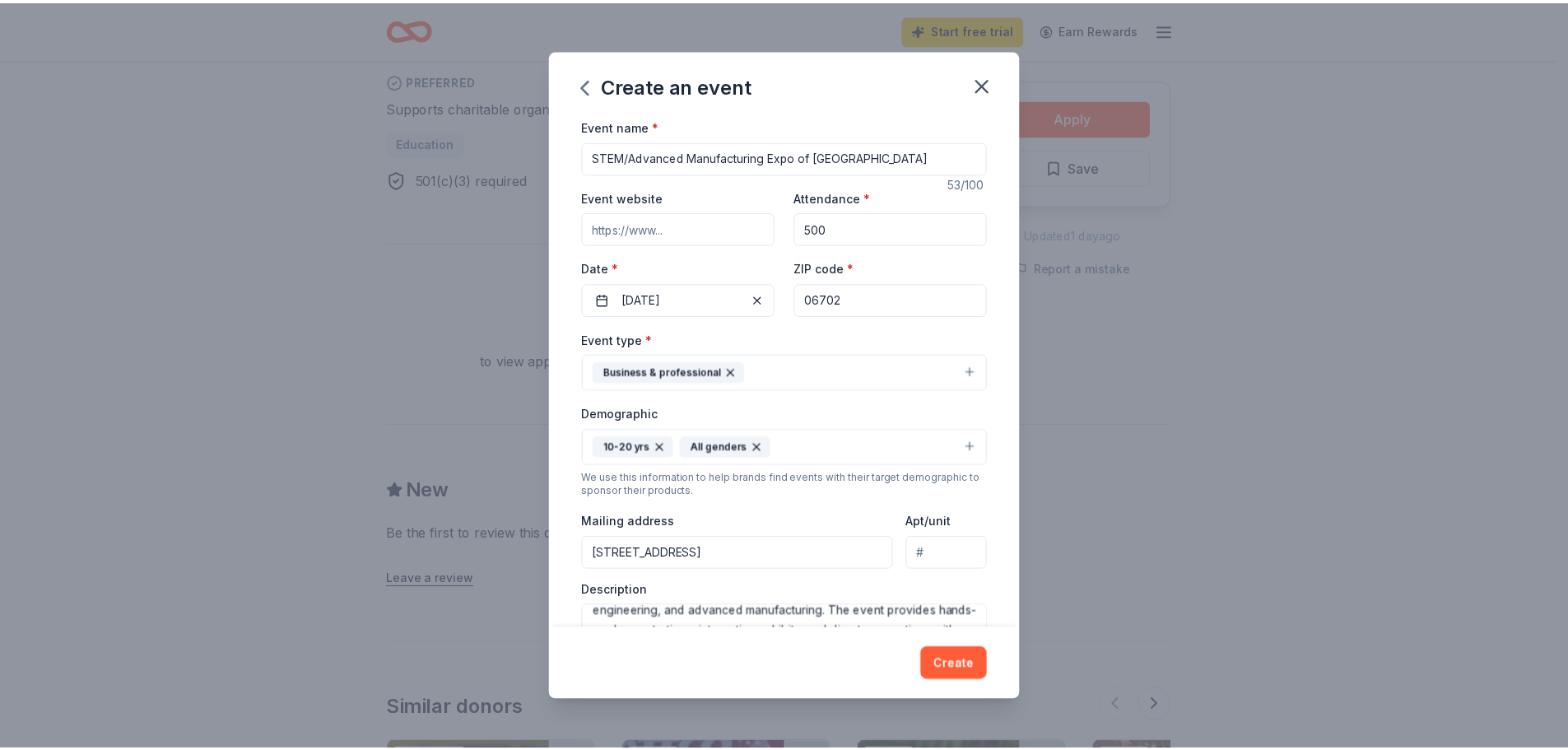
scroll to position [247, 0]
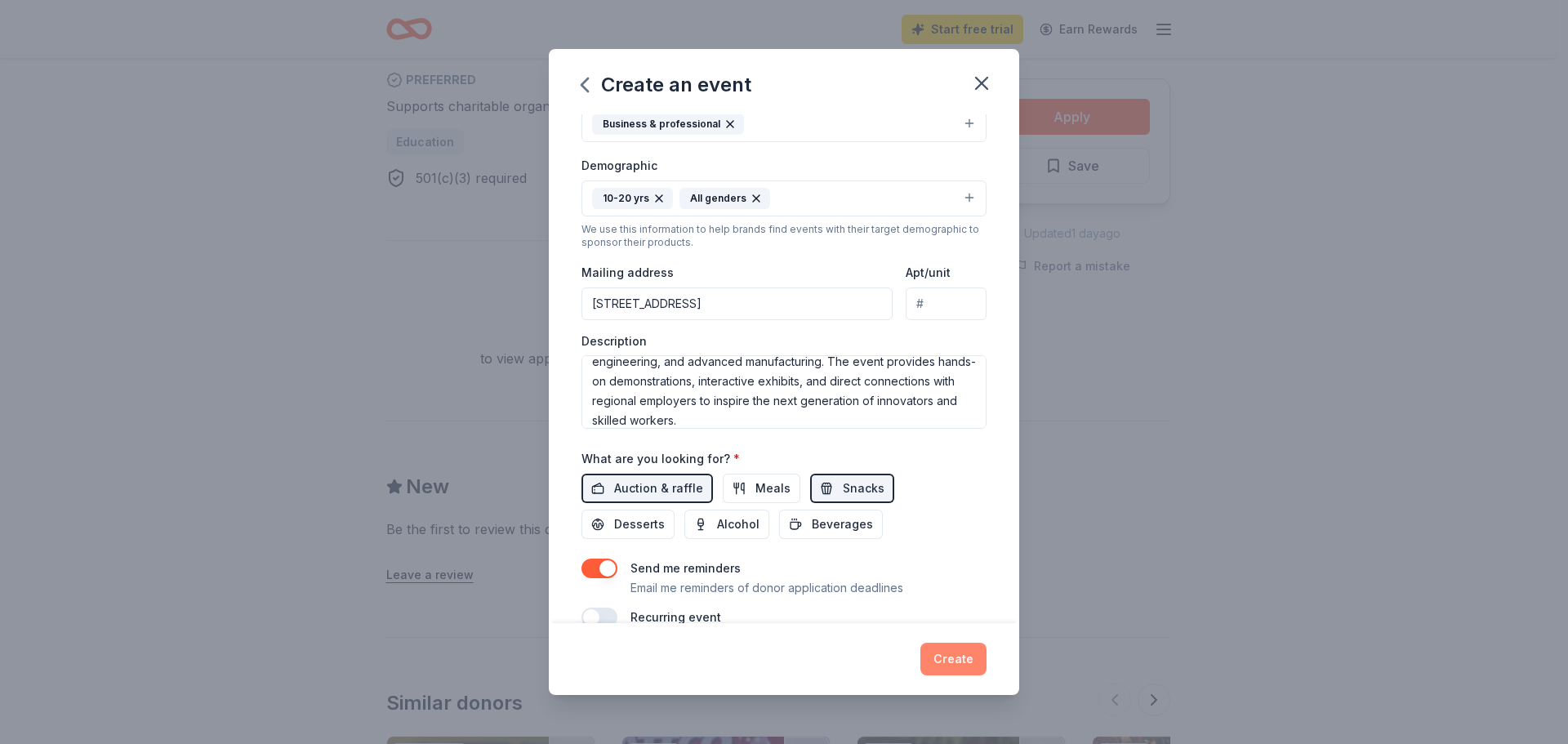
type input "06702"
click at [928, 661] on button "Create" at bounding box center [954, 659] width 66 height 32
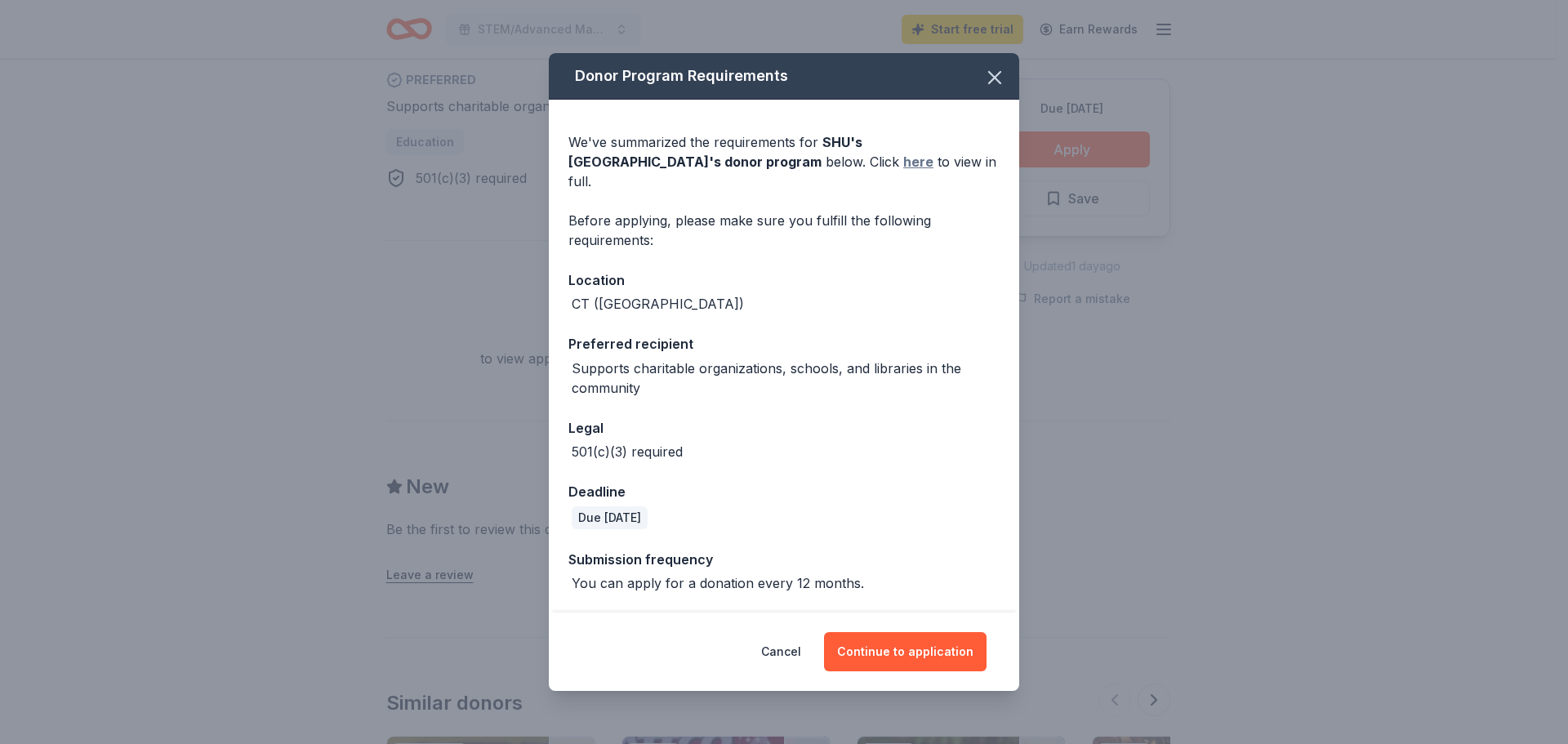
click at [919, 158] on link "here" at bounding box center [918, 162] width 30 height 20
click at [1006, 80] on icon "button" at bounding box center [995, 78] width 23 height 23
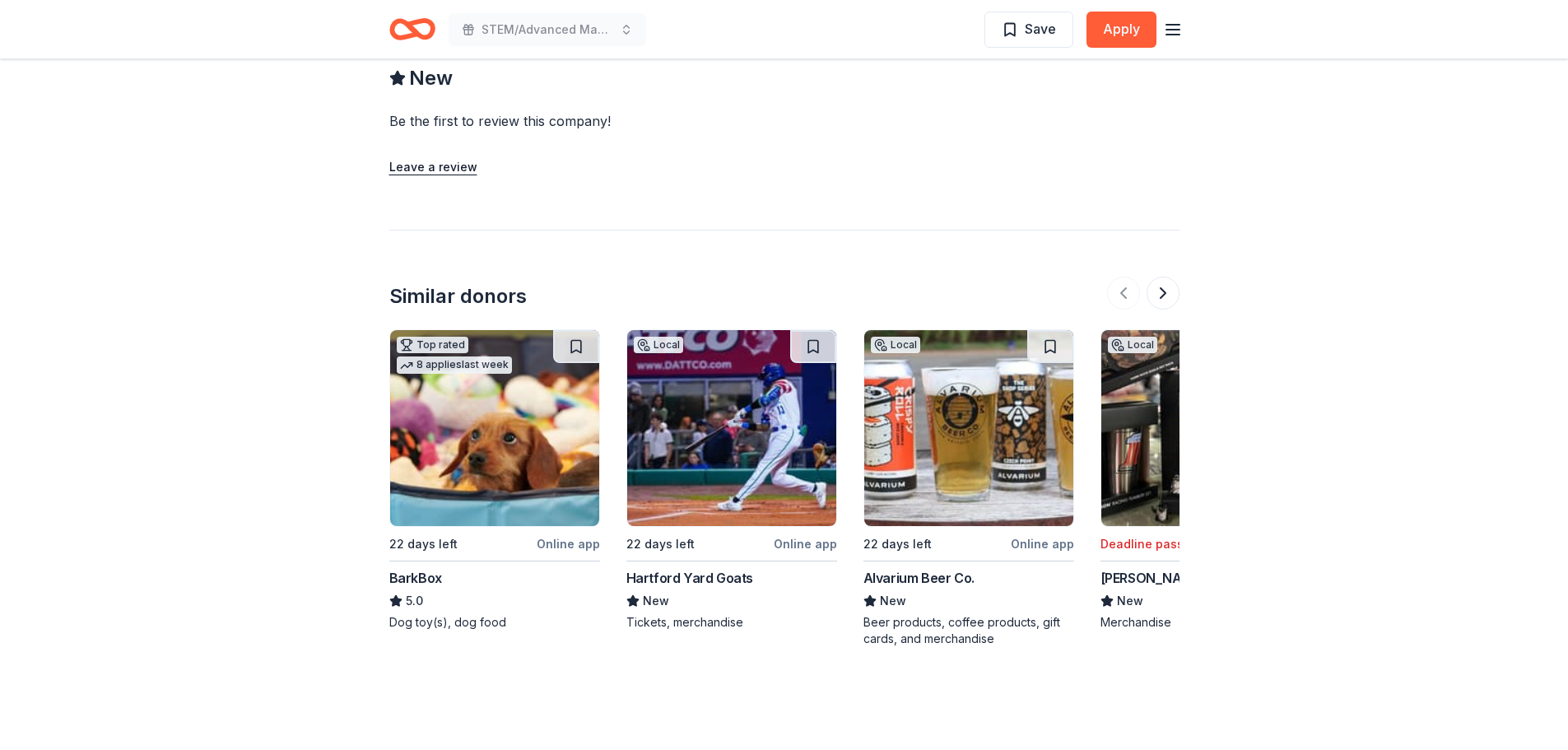
scroll to position [1522, 0]
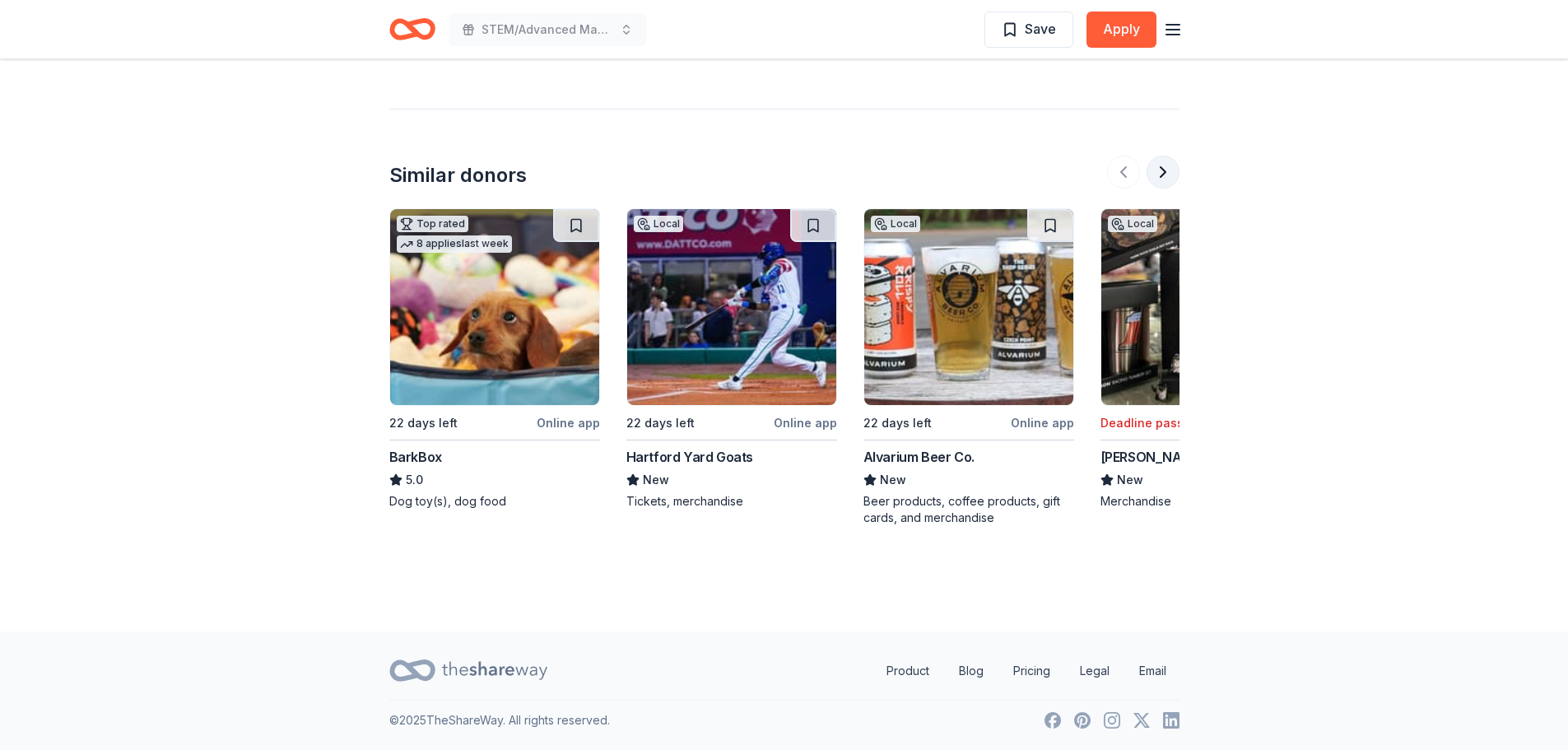
click at [1158, 185] on button at bounding box center [1163, 171] width 33 height 33
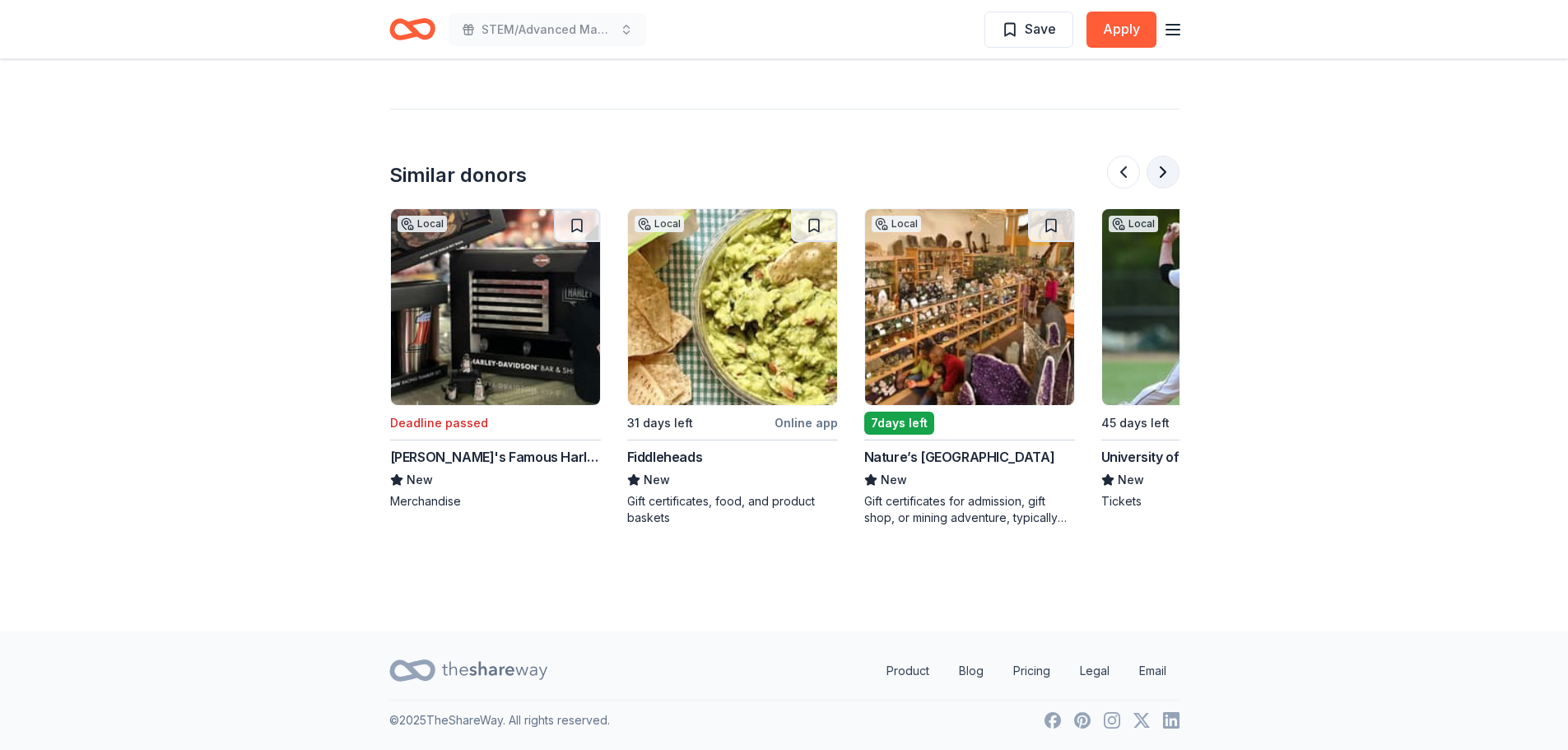
scroll to position [0, 711]
click at [1158, 185] on button at bounding box center [1163, 171] width 33 height 33
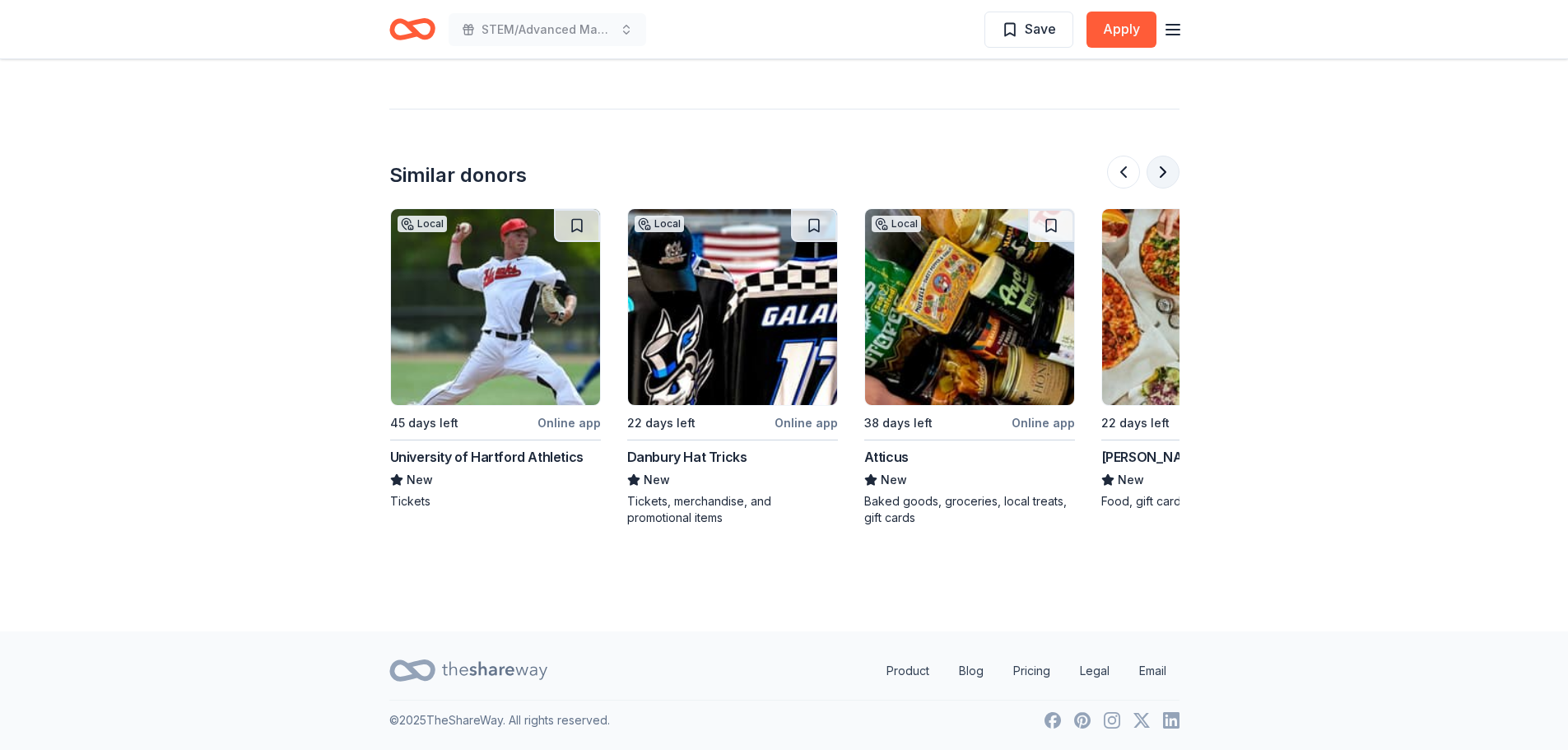
scroll to position [0, 1422]
click at [1158, 185] on button at bounding box center [1163, 171] width 33 height 33
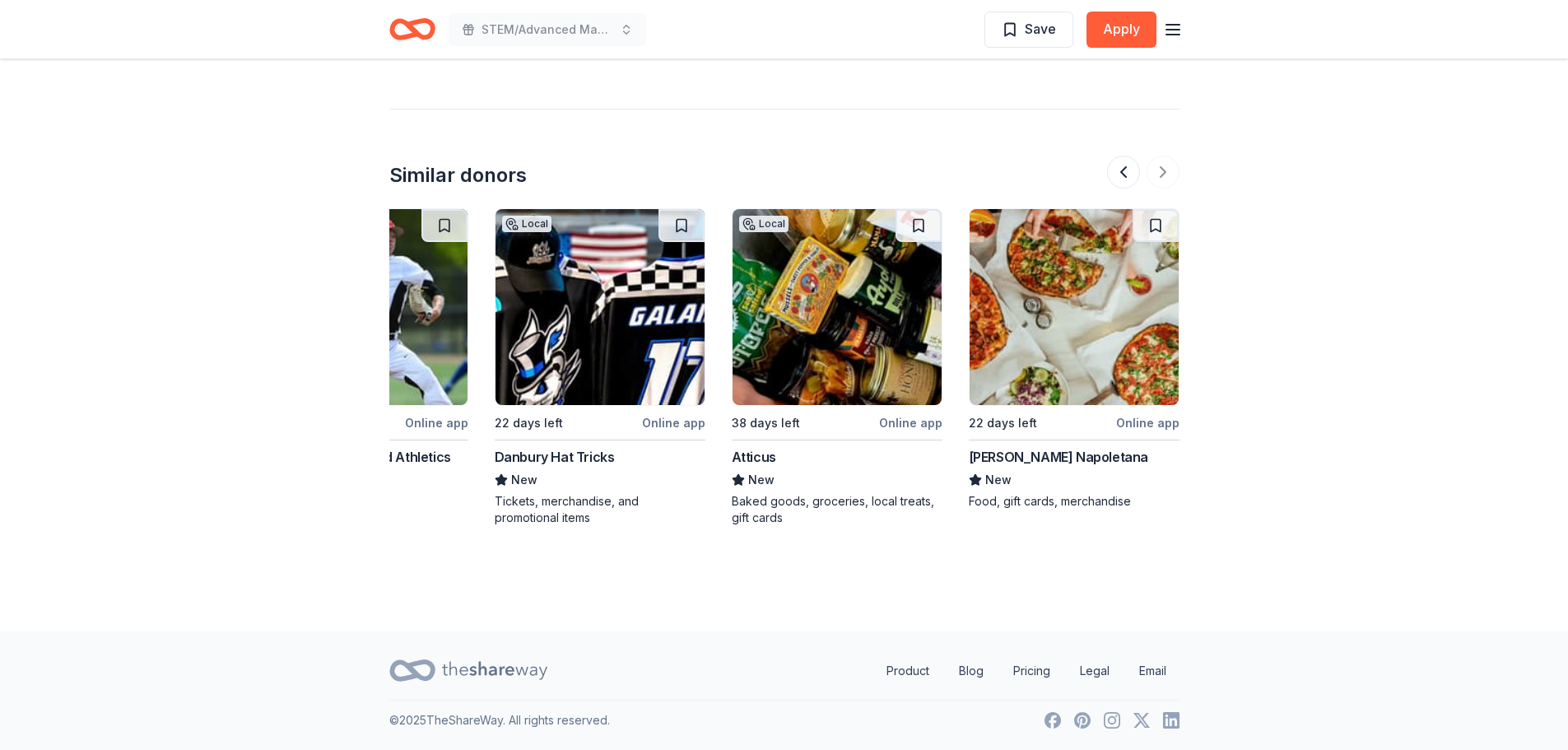
click at [1112, 343] on img at bounding box center [1074, 307] width 209 height 196
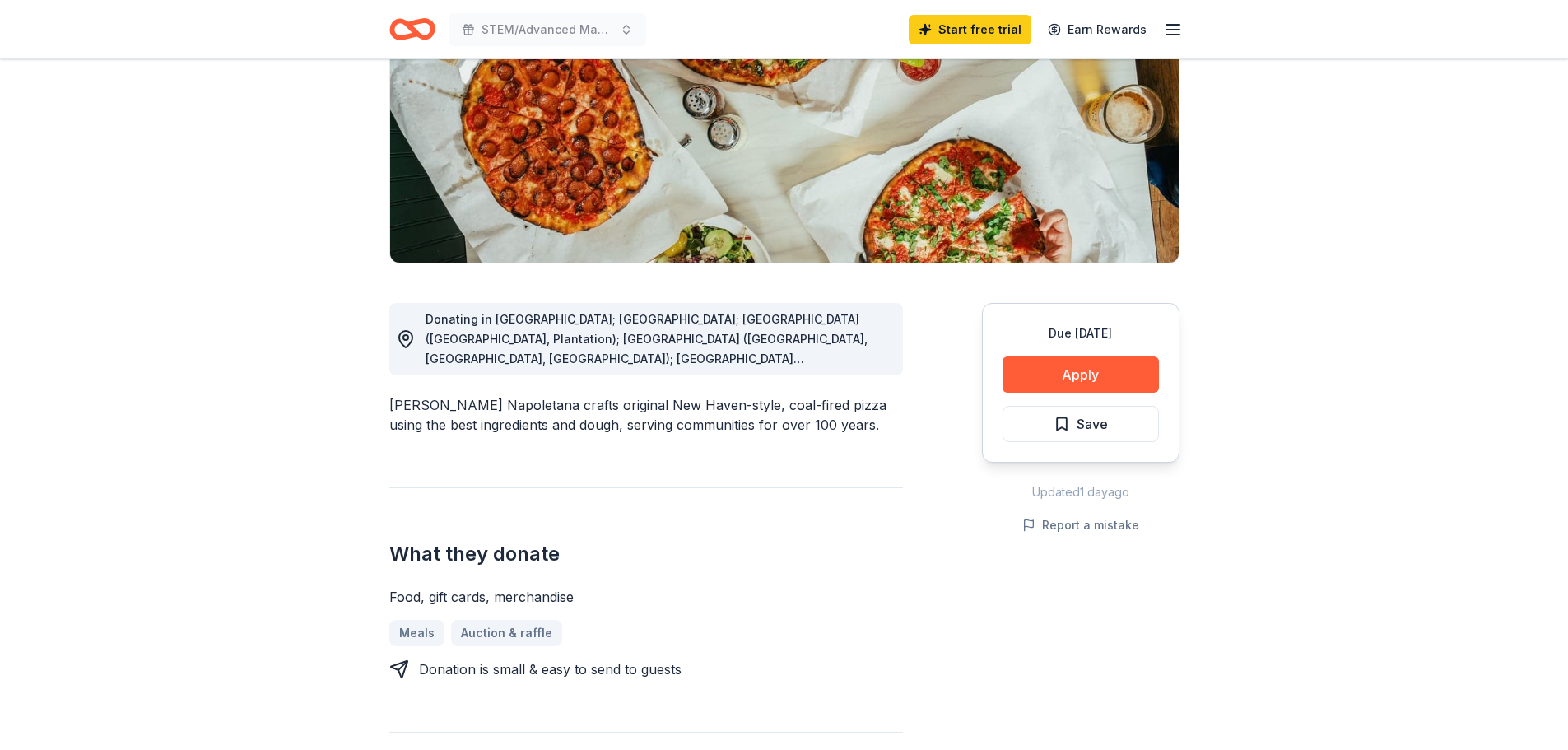
scroll to position [247, 0]
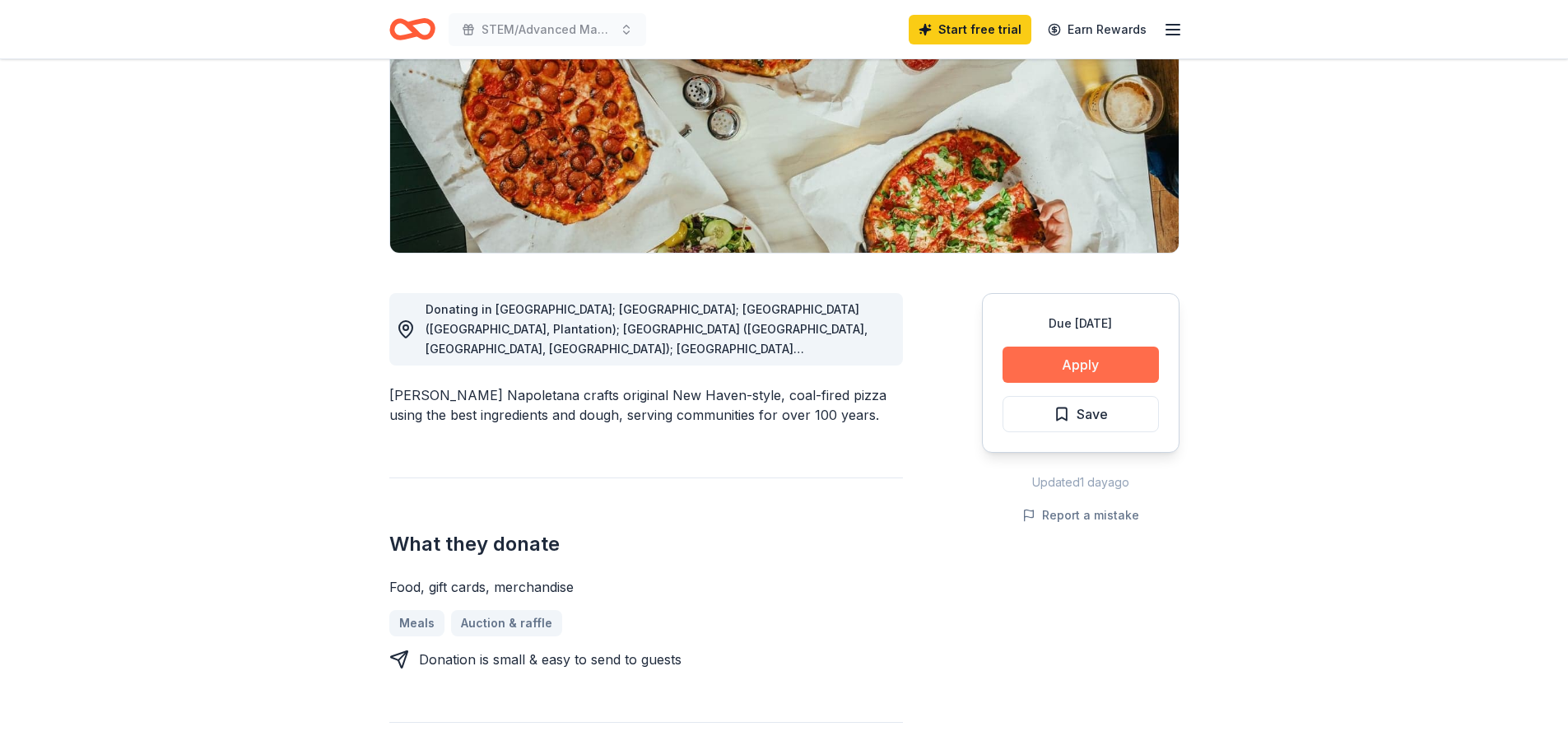
click at [1070, 362] on button "Apply" at bounding box center [1080, 365] width 156 height 36
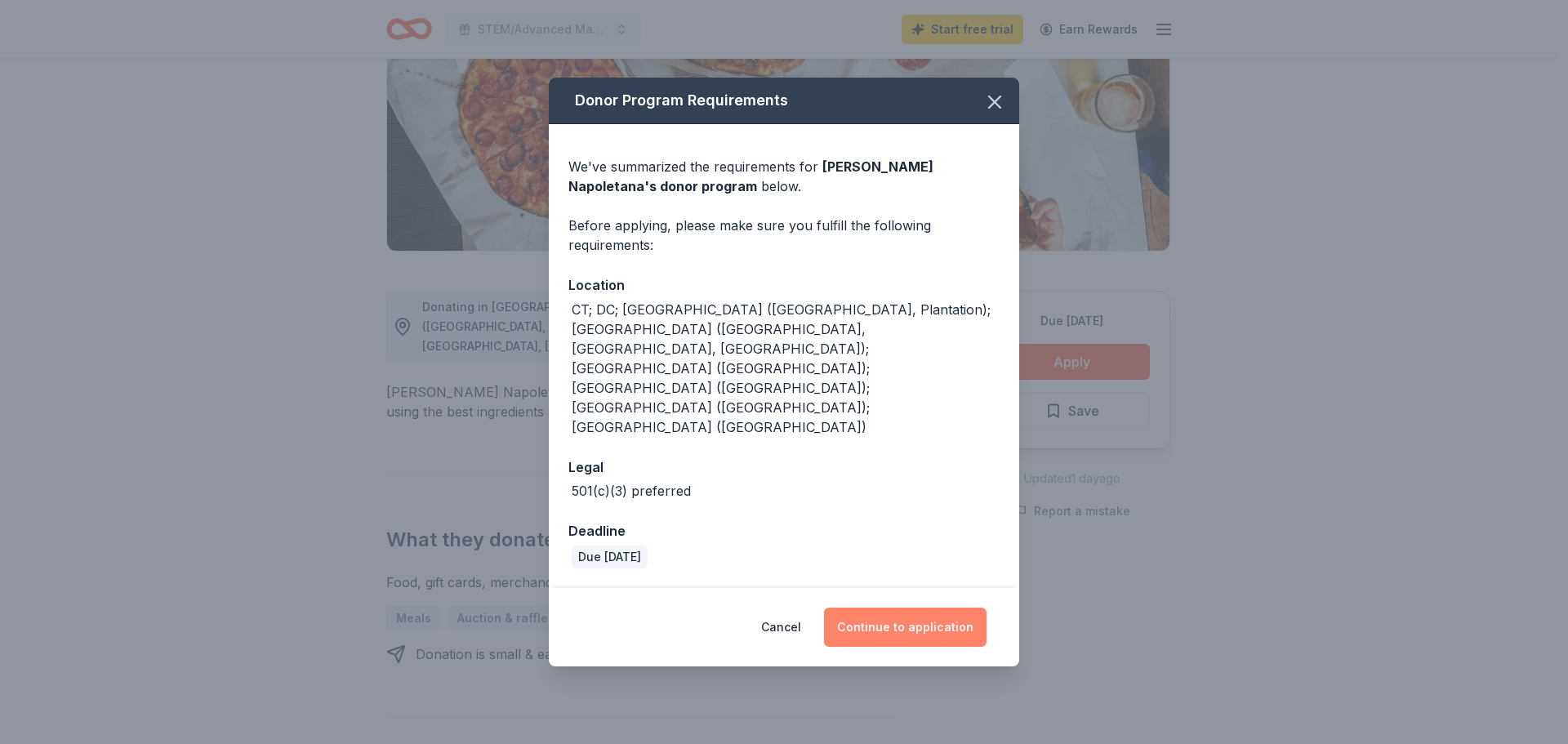
click at [938, 608] on button "Continue to application" at bounding box center [905, 627] width 163 height 39
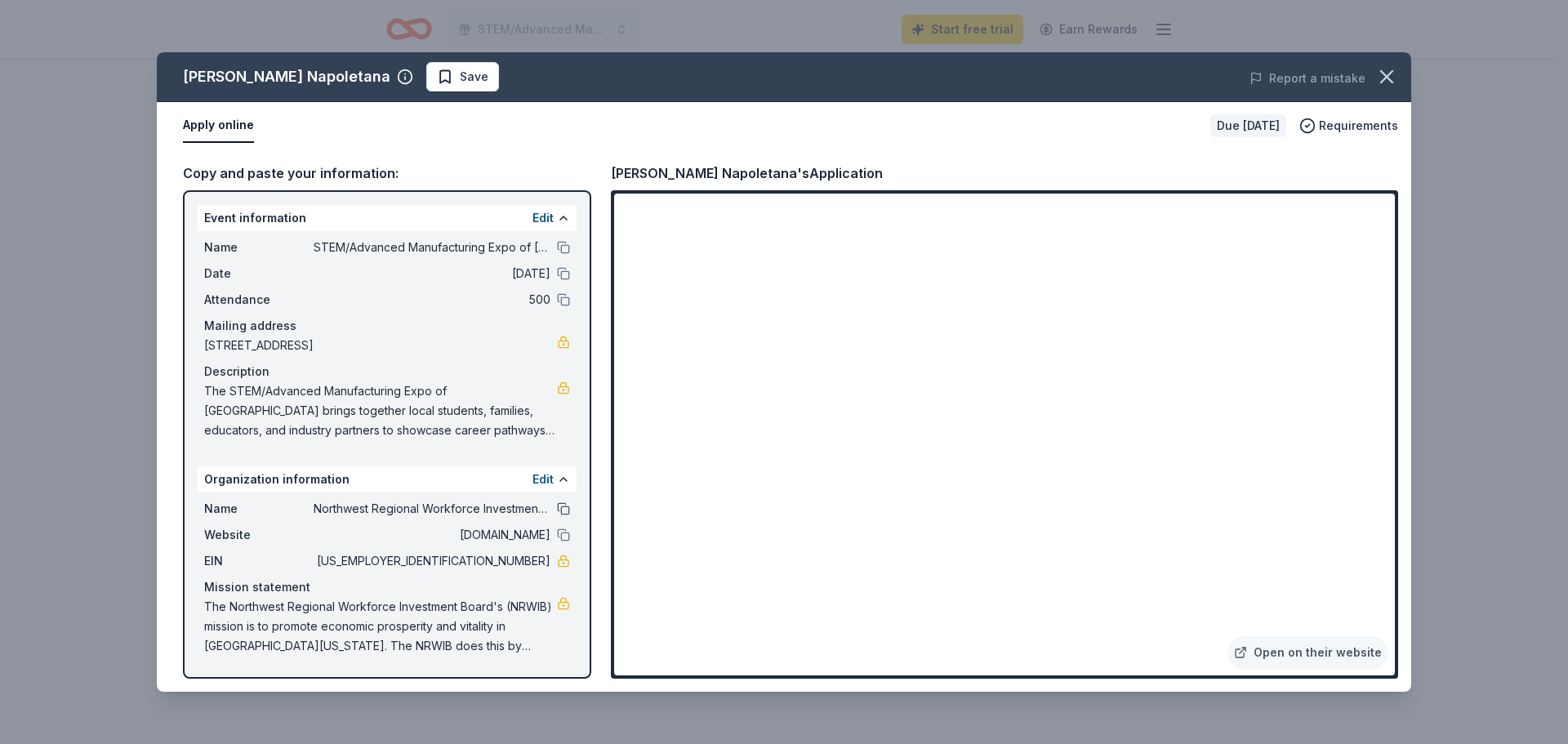
click at [560, 503] on button at bounding box center [564, 509] width 13 height 13
click at [570, 244] on div "Name STEM/Advanced Manufacturing Expo of [GEOGRAPHIC_DATA] Date [DATE] Attendan…" at bounding box center [387, 339] width 379 height 216
click at [562, 250] on button at bounding box center [564, 247] width 13 height 13
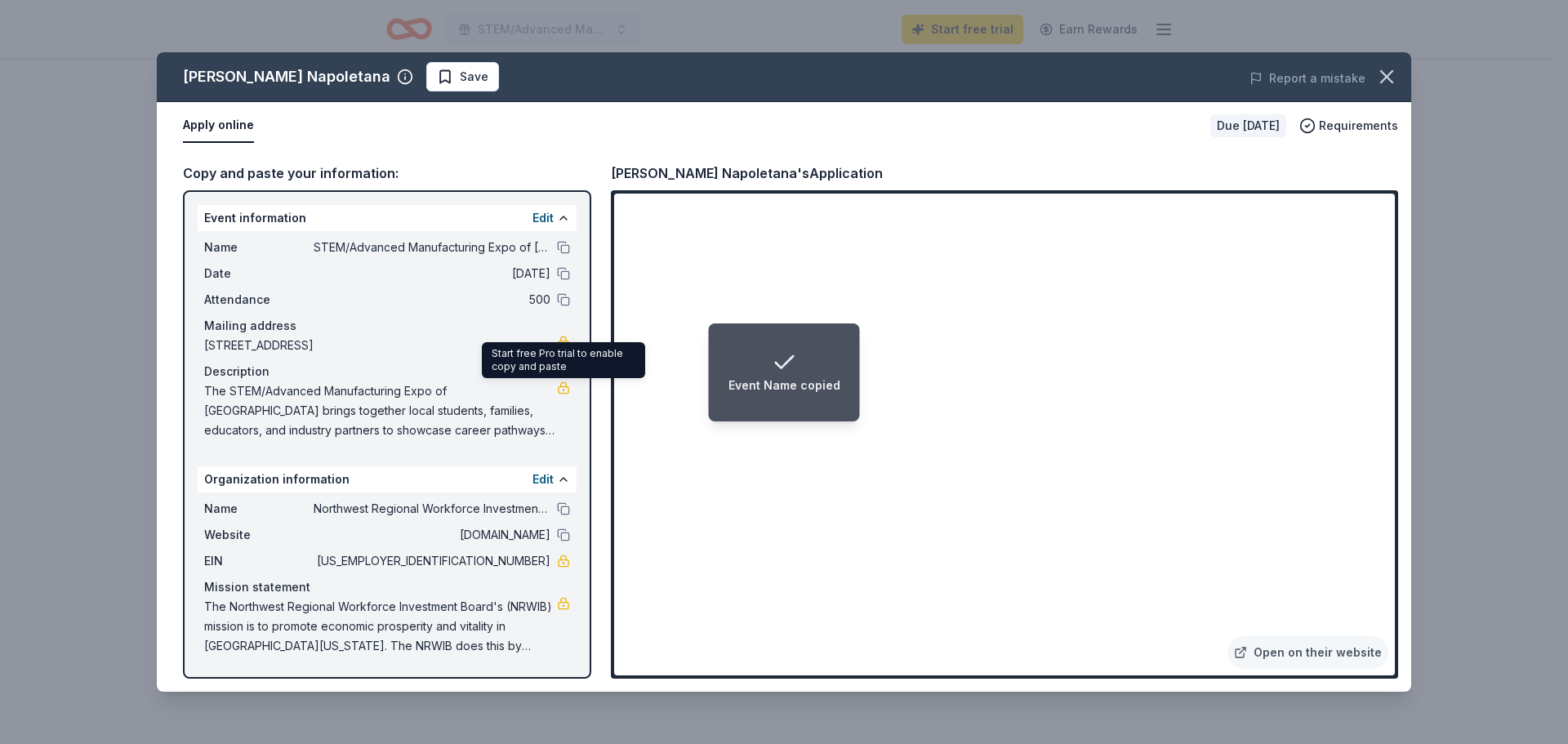
click at [564, 384] on link at bounding box center [564, 388] width 13 height 13
drag, startPoint x: 239, startPoint y: 402, endPoint x: 345, endPoint y: 417, distance: 107.1
click at [345, 417] on span "The STEM/Advanced Manufacturing Expo of [GEOGRAPHIC_DATA] brings together local…" at bounding box center [380, 411] width 353 height 59
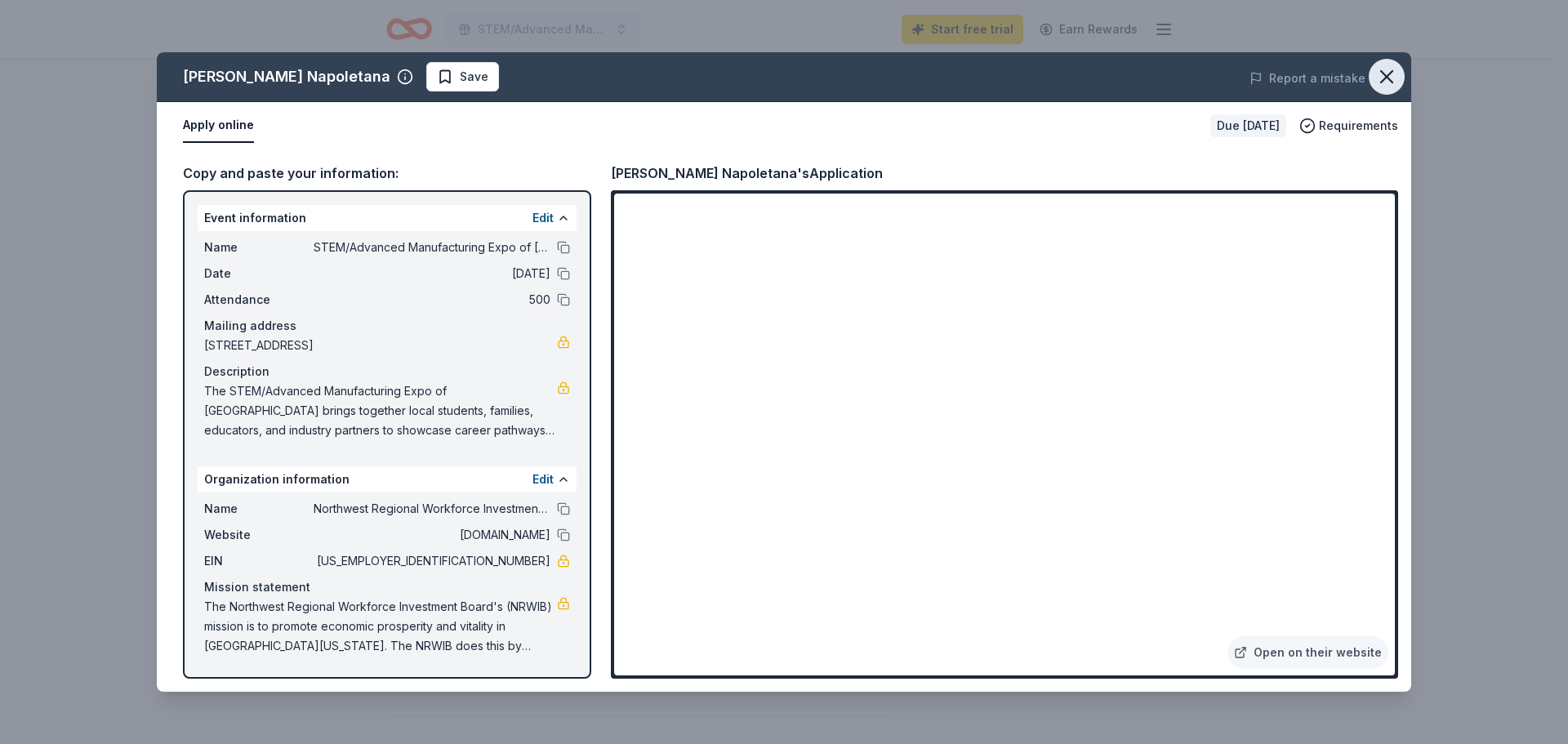
click at [1390, 70] on icon "button" at bounding box center [1387, 77] width 23 height 23
